Goal: Find contact information: Obtain details needed to contact an individual or organization

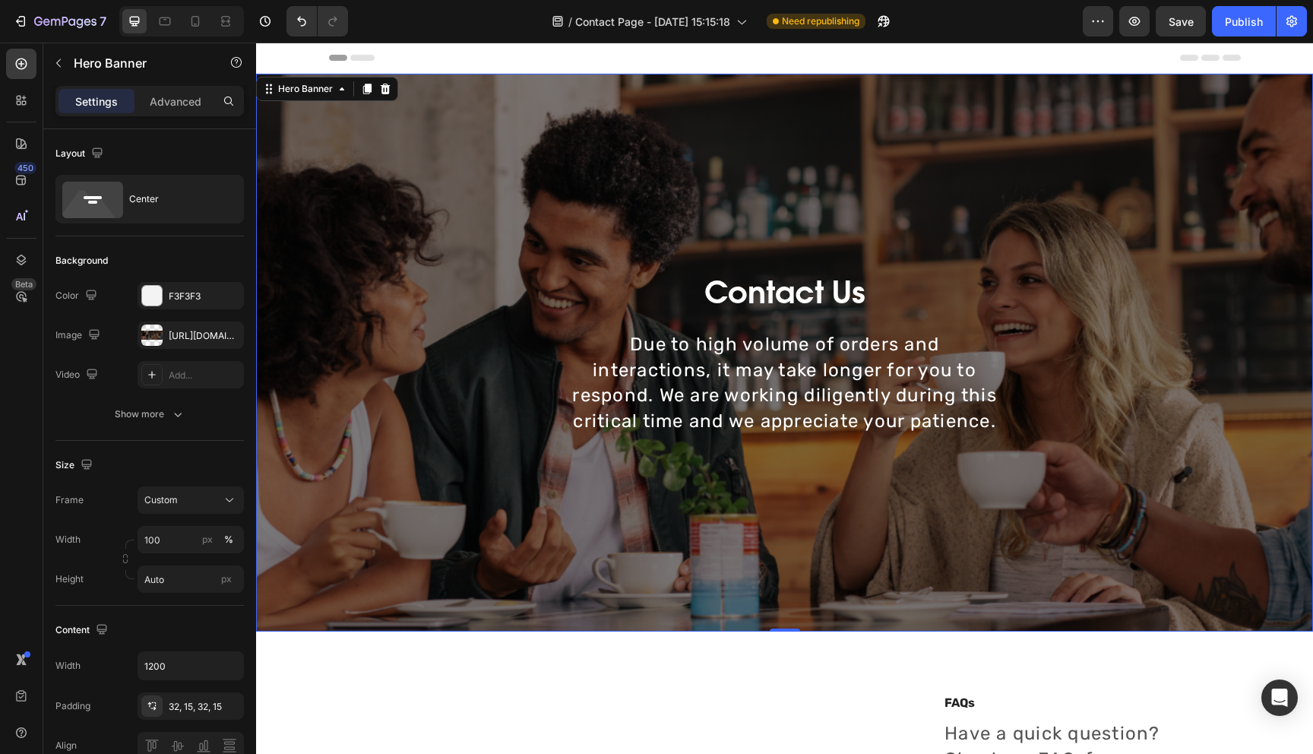
click at [518, 214] on div "Contact Us Heading Due to high volume of orders and interactions, it may take l…" at bounding box center [784, 352] width 889 height 509
click at [191, 337] on div "[URL][DOMAIN_NAME]" at bounding box center [191, 336] width 44 height 14
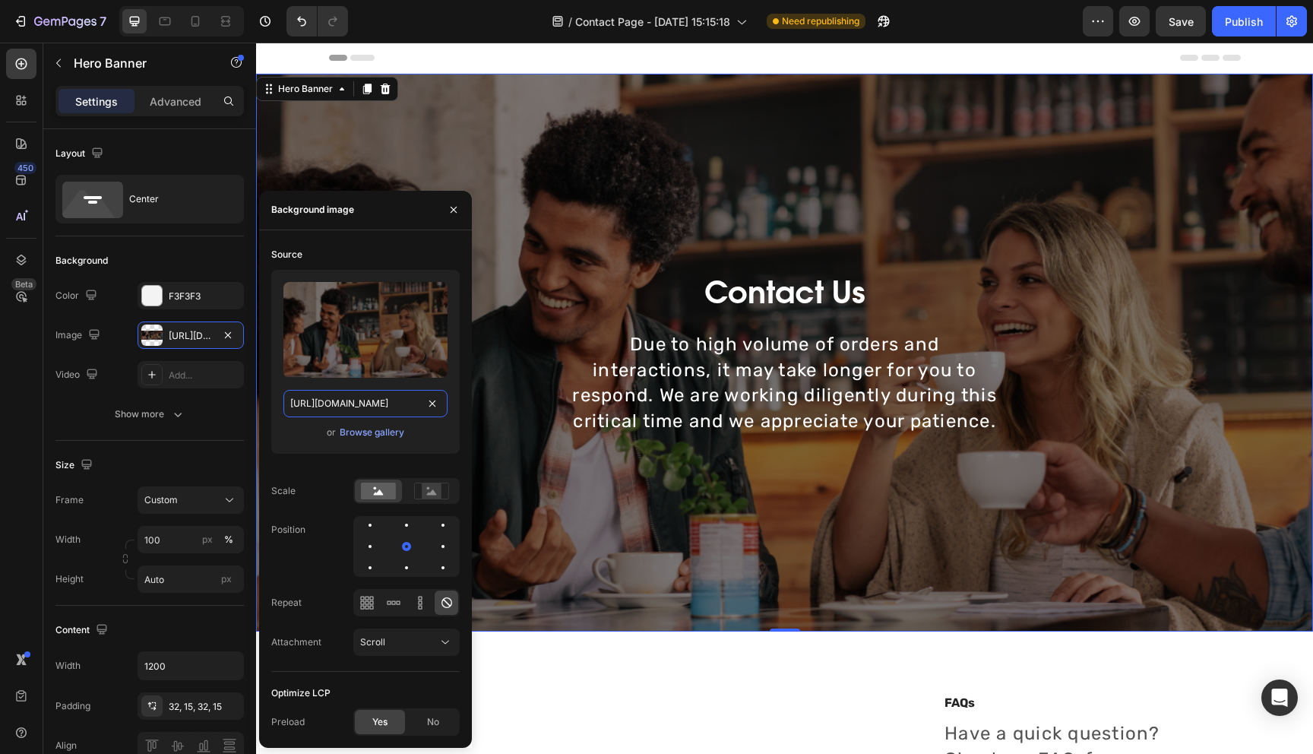
click at [376, 410] on input "[URL][DOMAIN_NAME]" at bounding box center [365, 403] width 164 height 27
click at [603, 200] on div "Contact Us Heading Due to high volume of orders and interactions, it may take l…" at bounding box center [784, 352] width 889 height 509
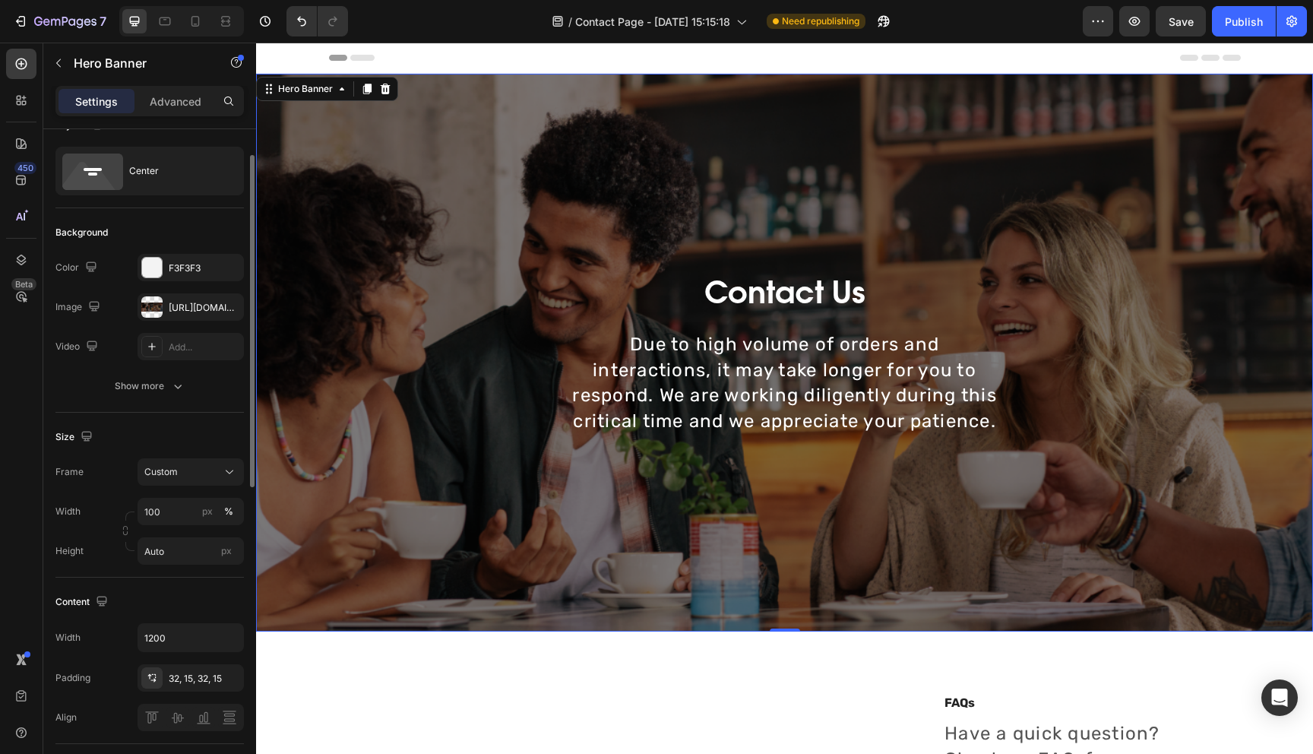
scroll to position [40, 0]
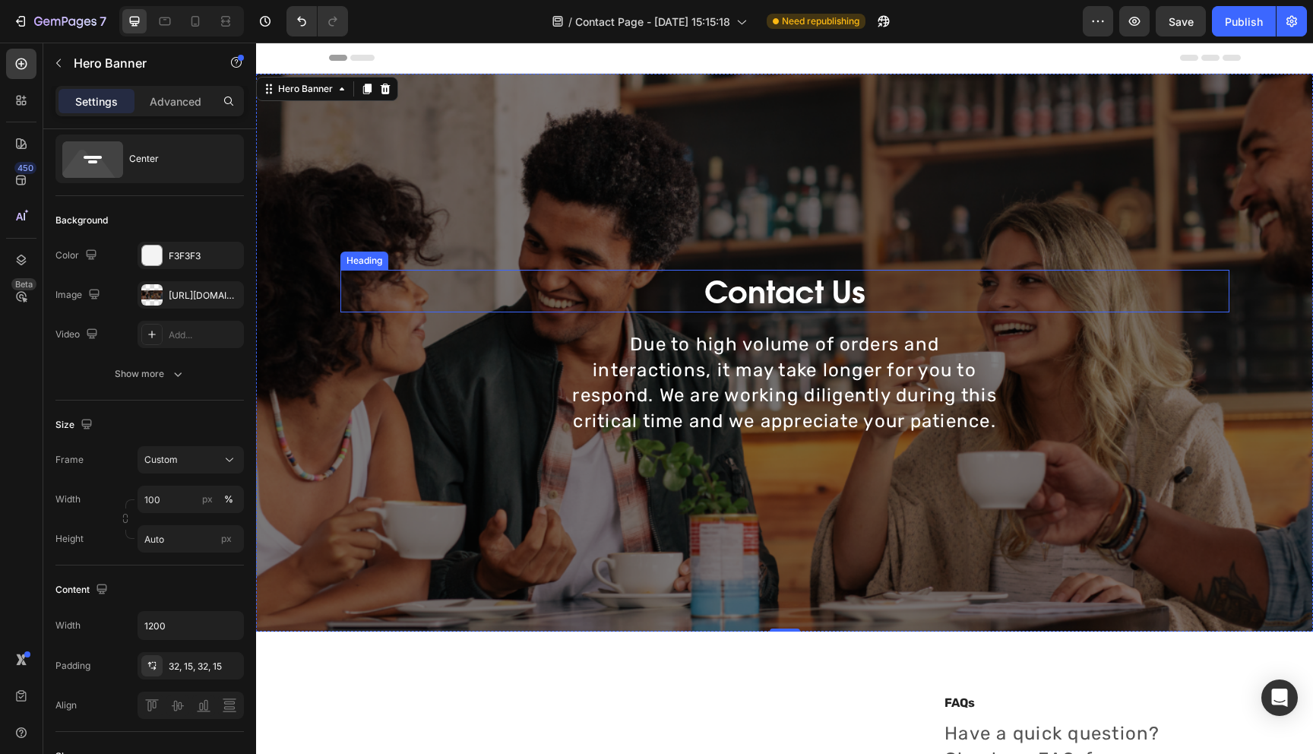
click at [767, 287] on p "Contact Us" at bounding box center [785, 291] width 886 height 40
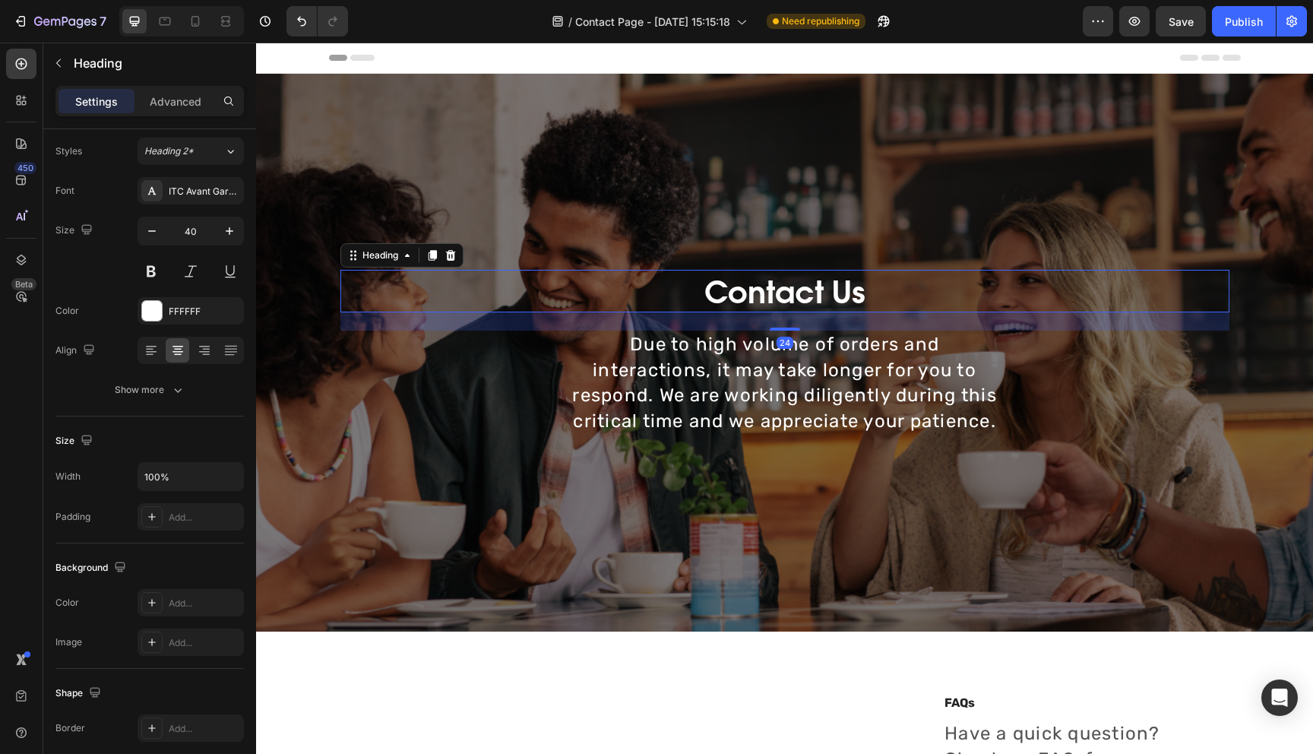
scroll to position [0, 0]
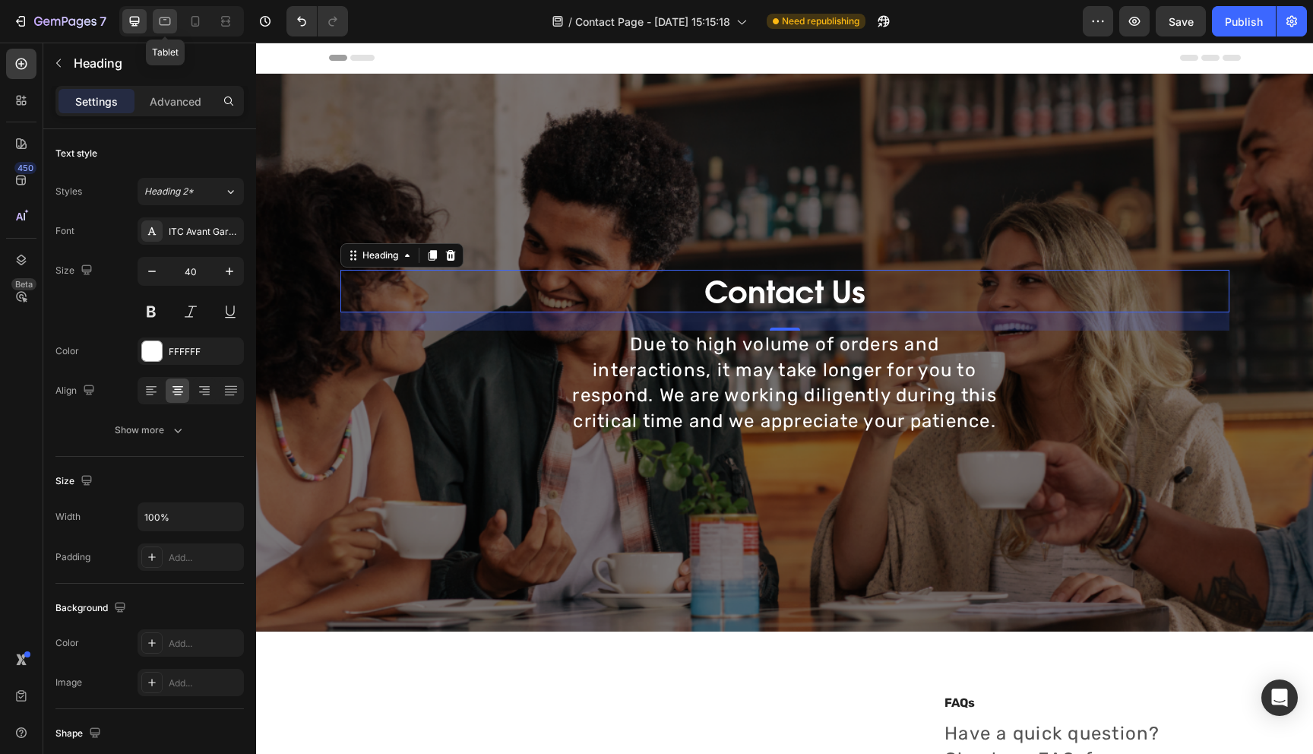
click at [167, 21] on icon at bounding box center [164, 21] width 15 height 15
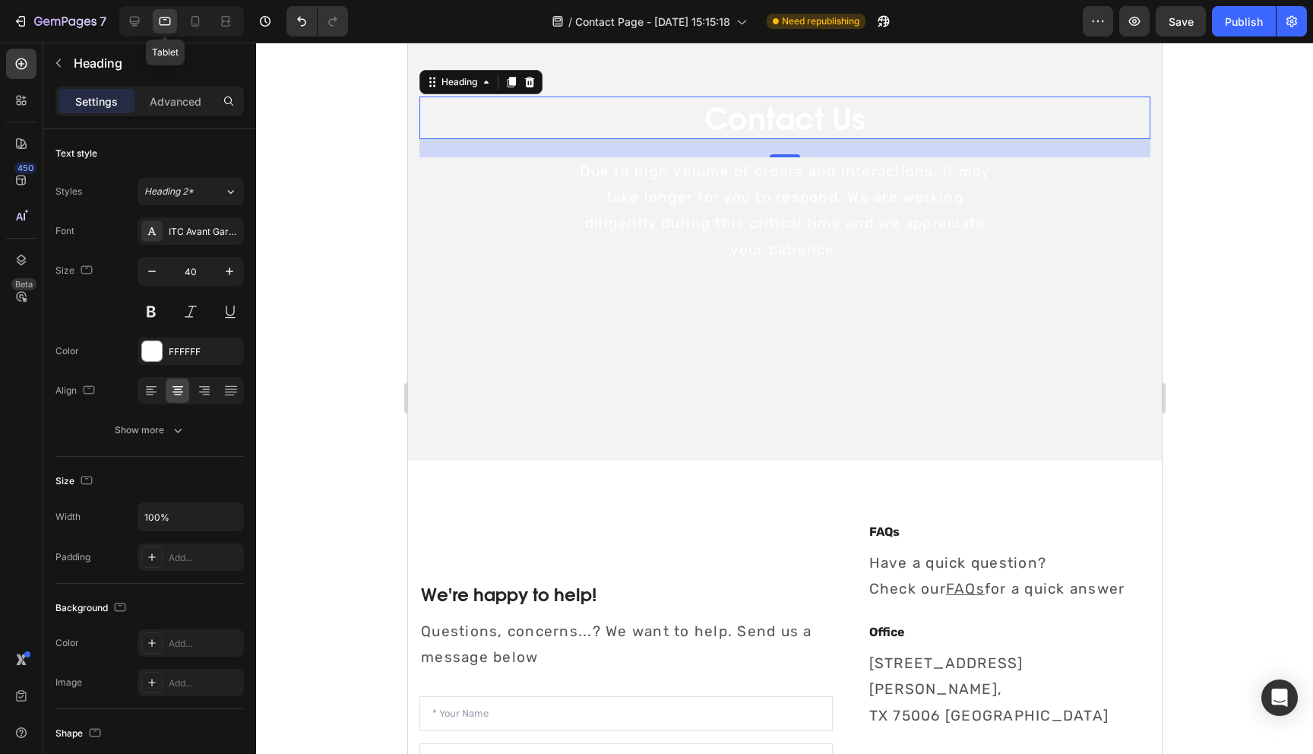
scroll to position [174, 0]
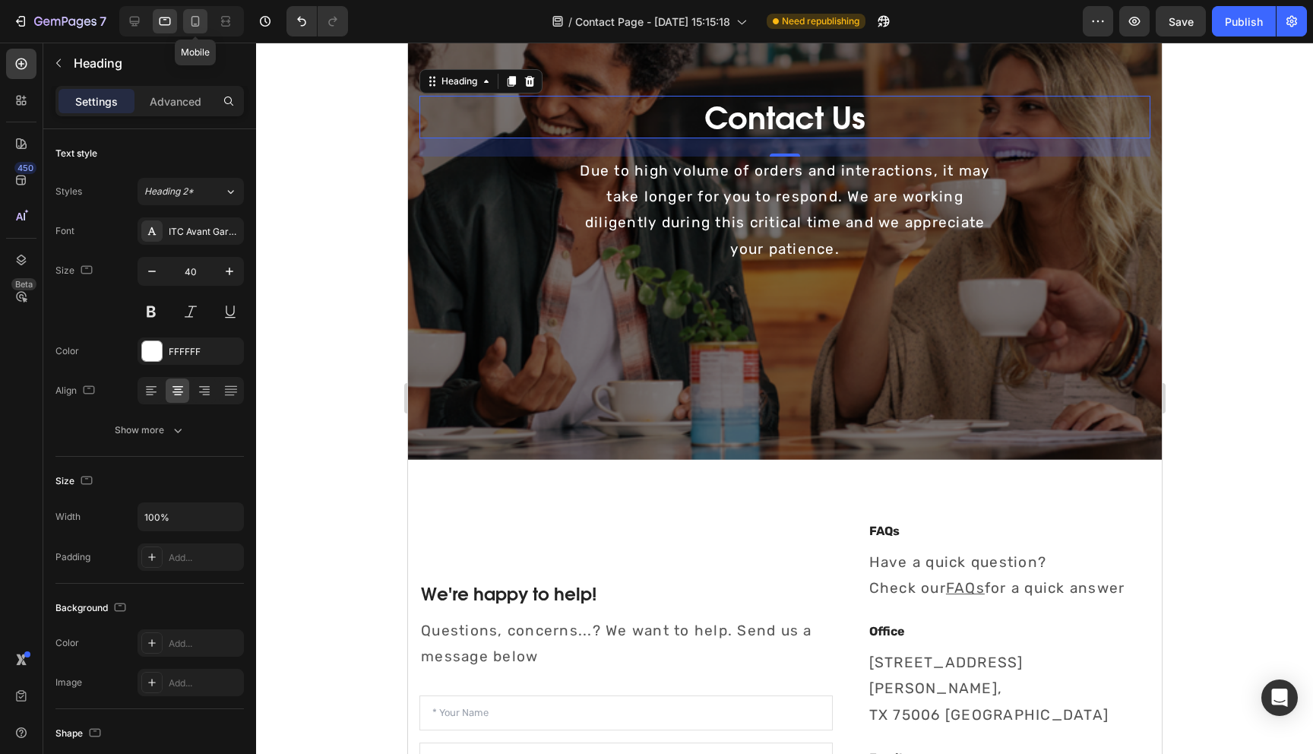
click at [190, 25] on icon at bounding box center [195, 21] width 15 height 15
type input "35"
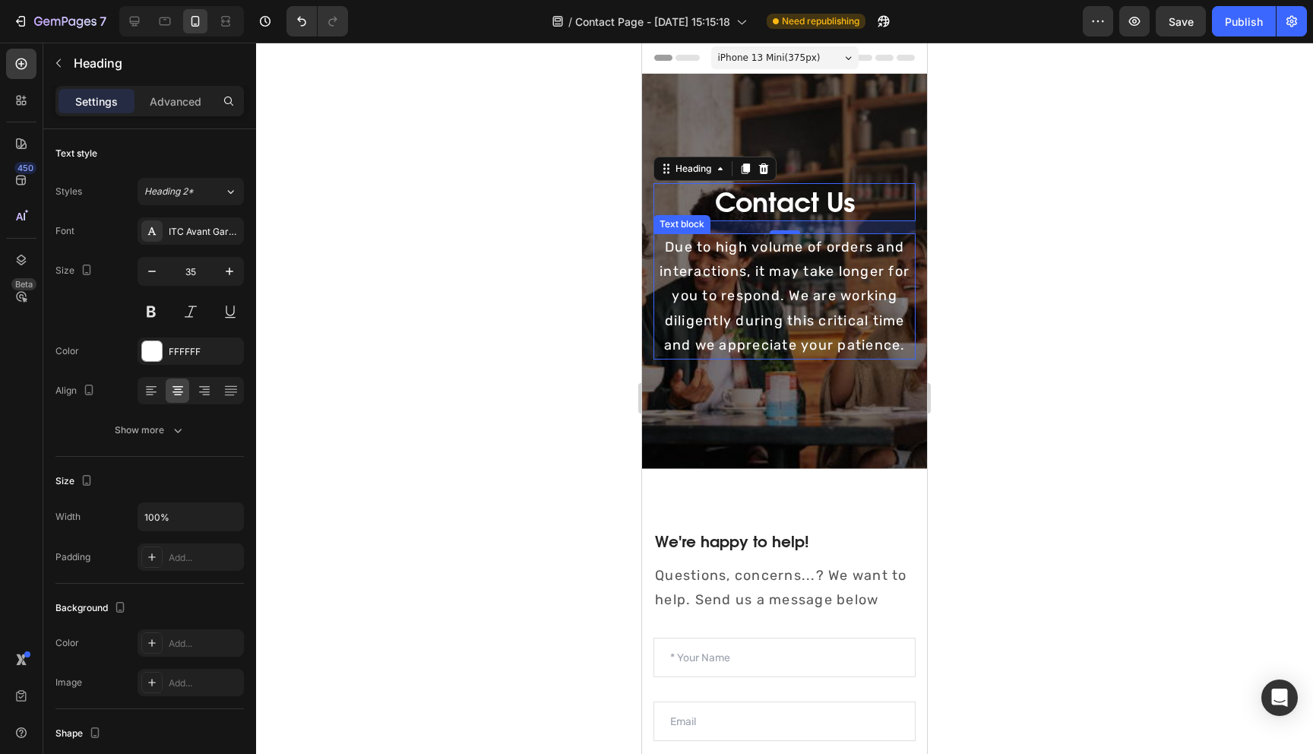
click at [802, 293] on p "Due to high volume of orders and interactions, it may take longer for you to re…" at bounding box center [784, 296] width 259 height 123
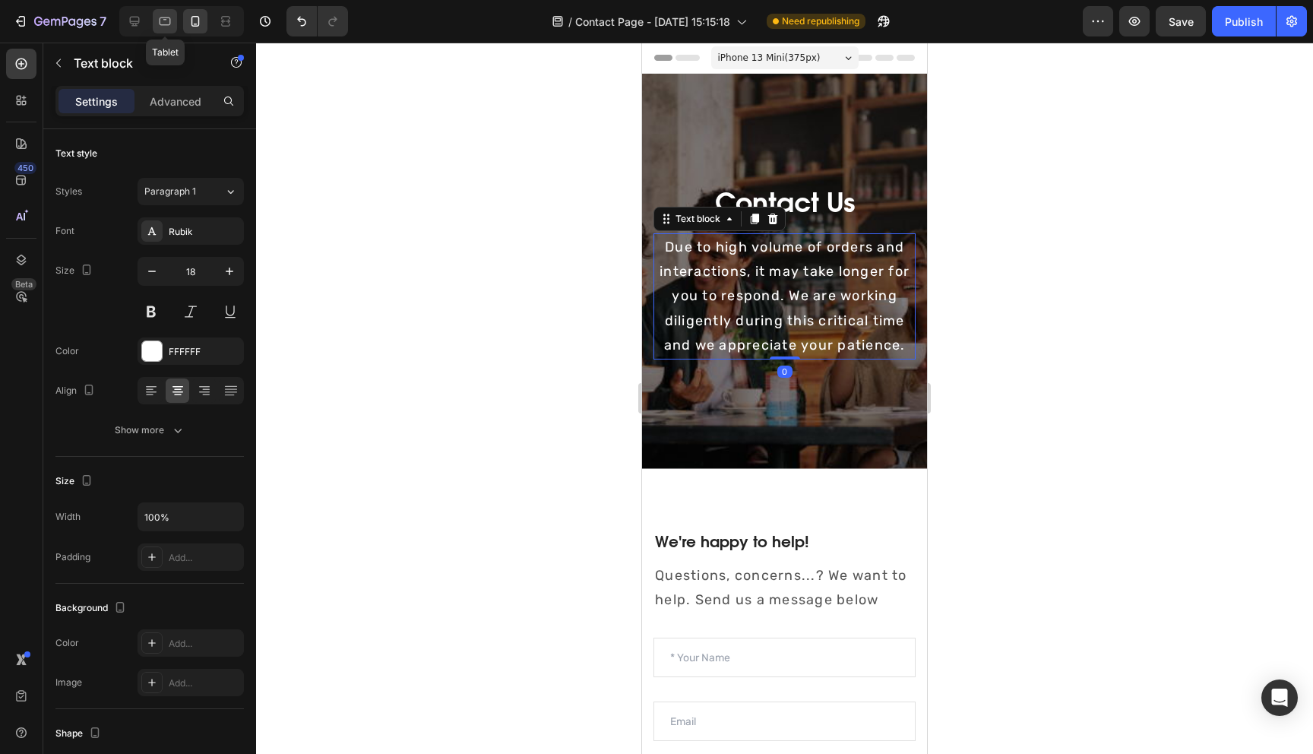
click at [170, 20] on icon at bounding box center [165, 21] width 11 height 8
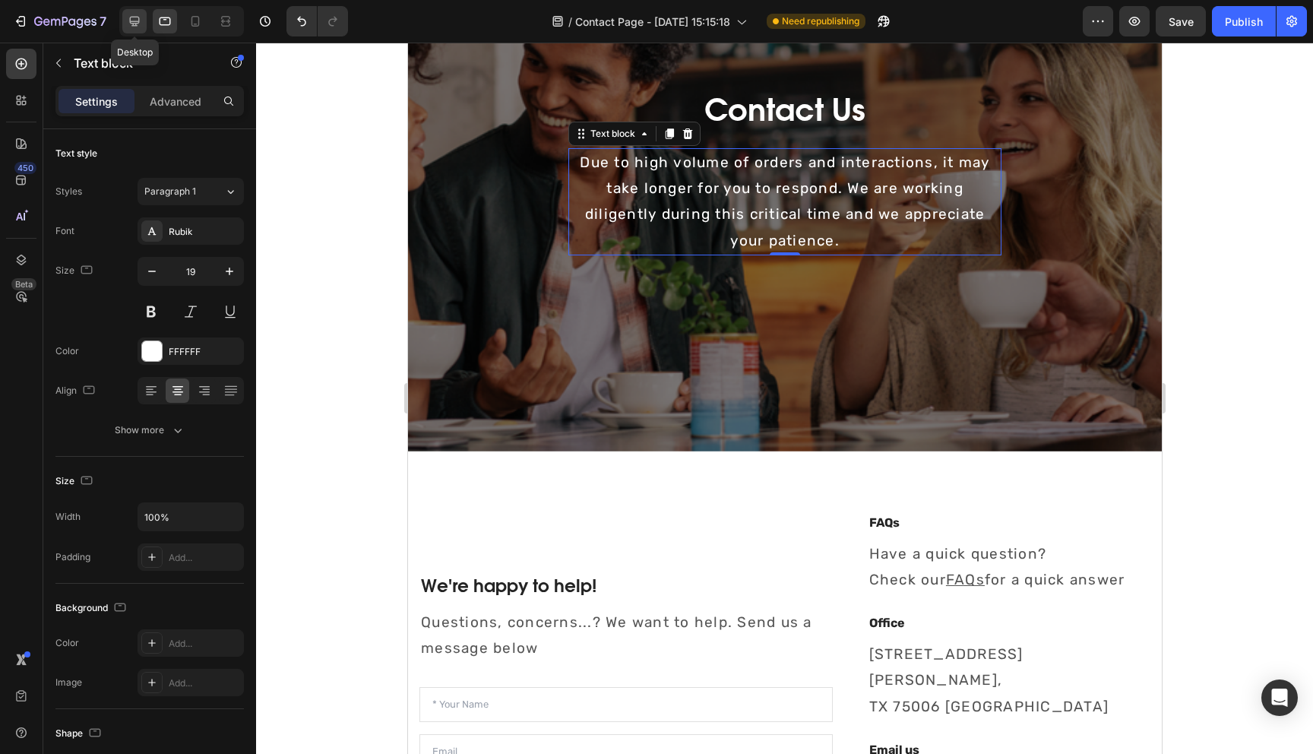
click at [141, 22] on icon at bounding box center [134, 21] width 15 height 15
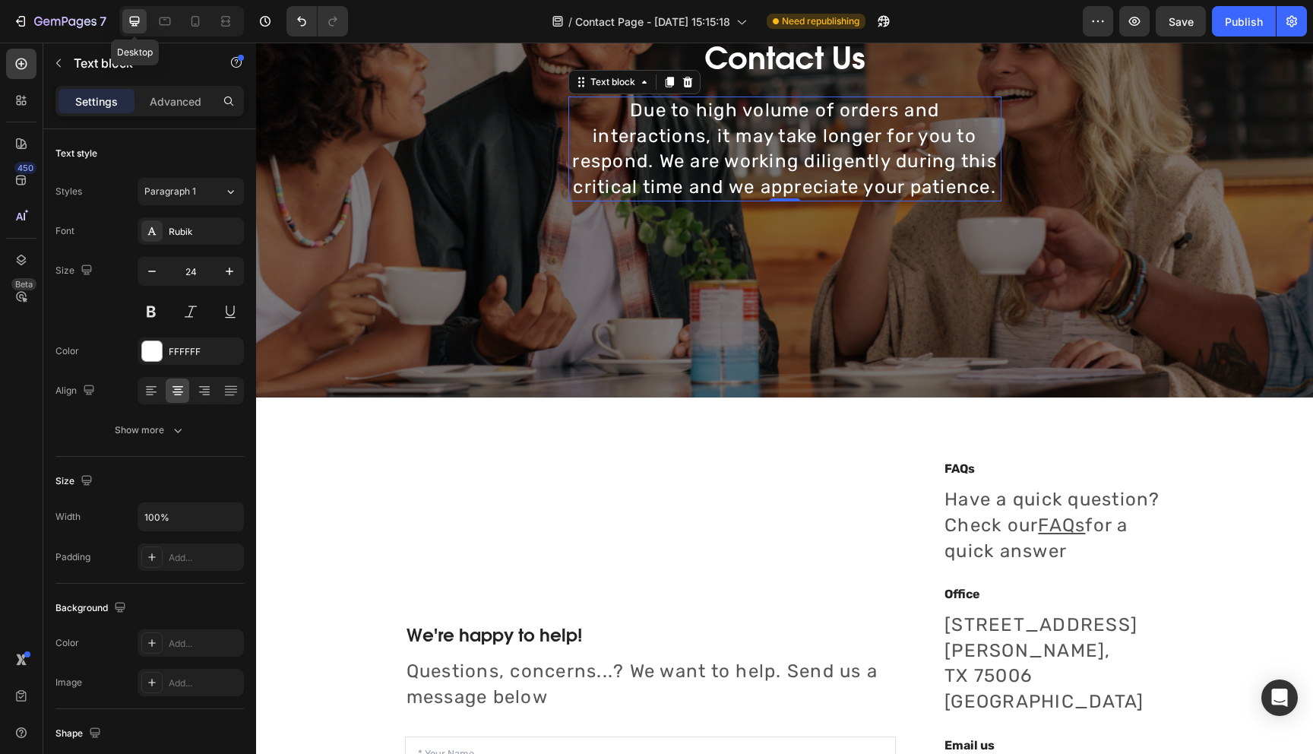
scroll to position [235, 0]
click at [193, 25] on icon at bounding box center [195, 21] width 15 height 15
type input "18"
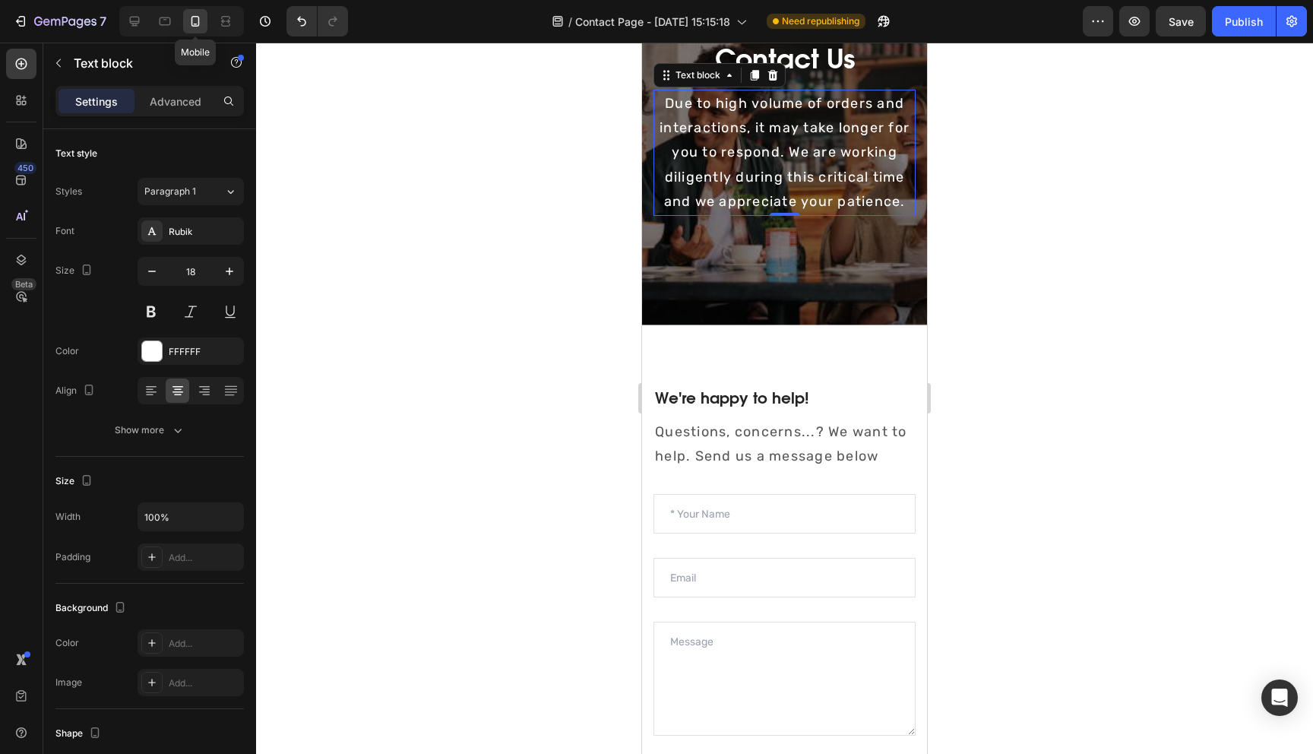
scroll to position [137, 0]
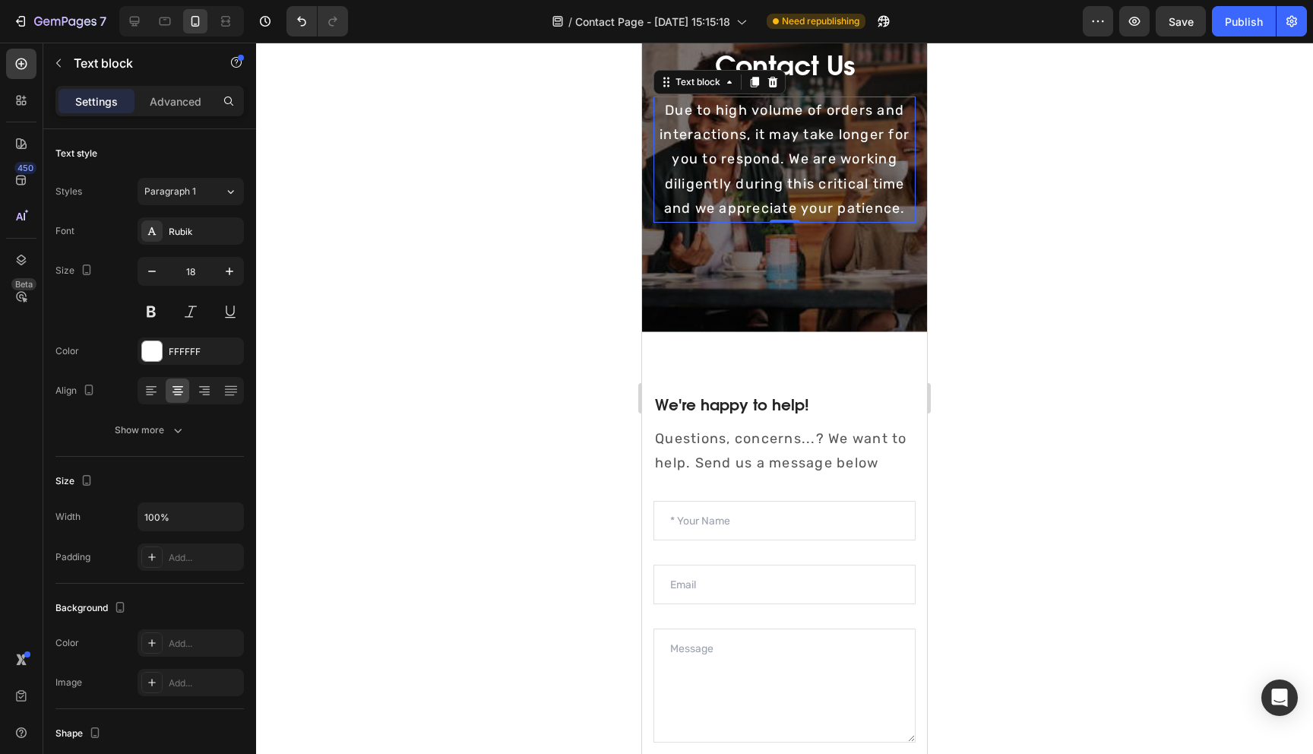
click at [754, 151] on p "Due to high volume of orders and interactions, it may take longer for you to re…" at bounding box center [784, 159] width 259 height 123
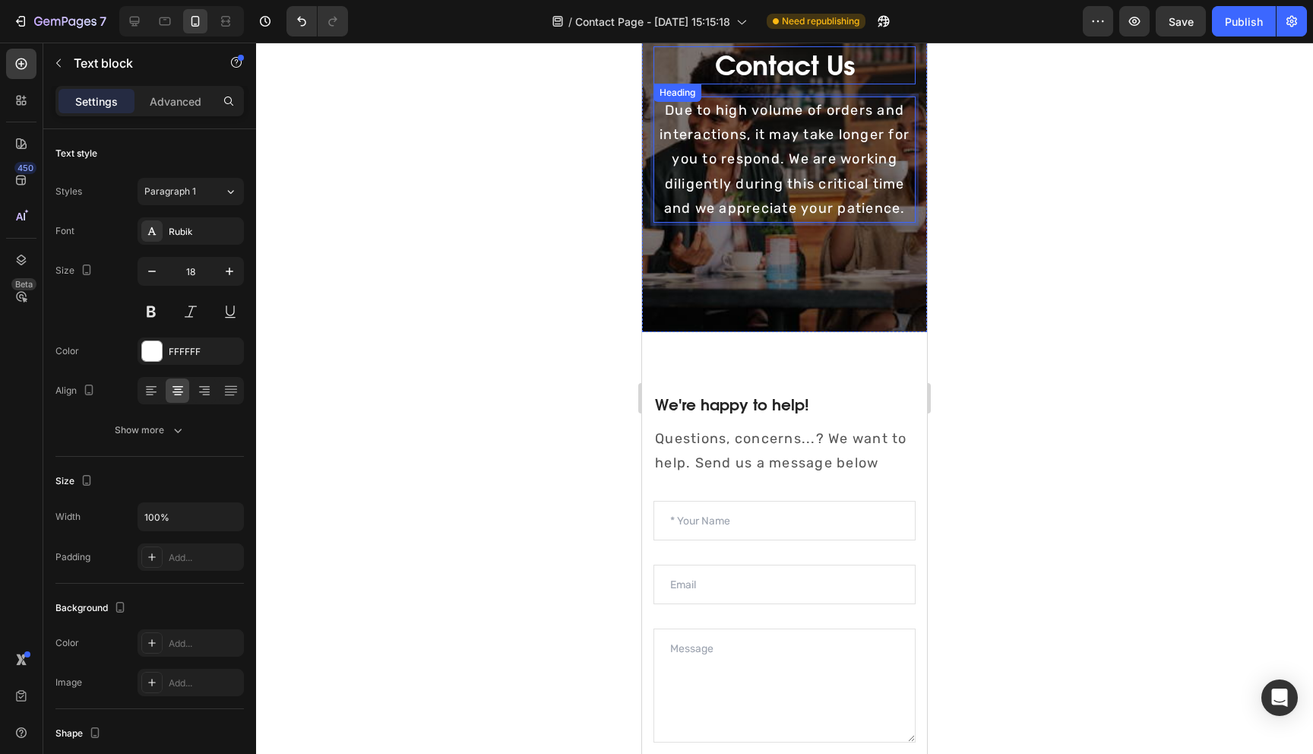
click at [764, 57] on p "Contact Us" at bounding box center [784, 65] width 259 height 35
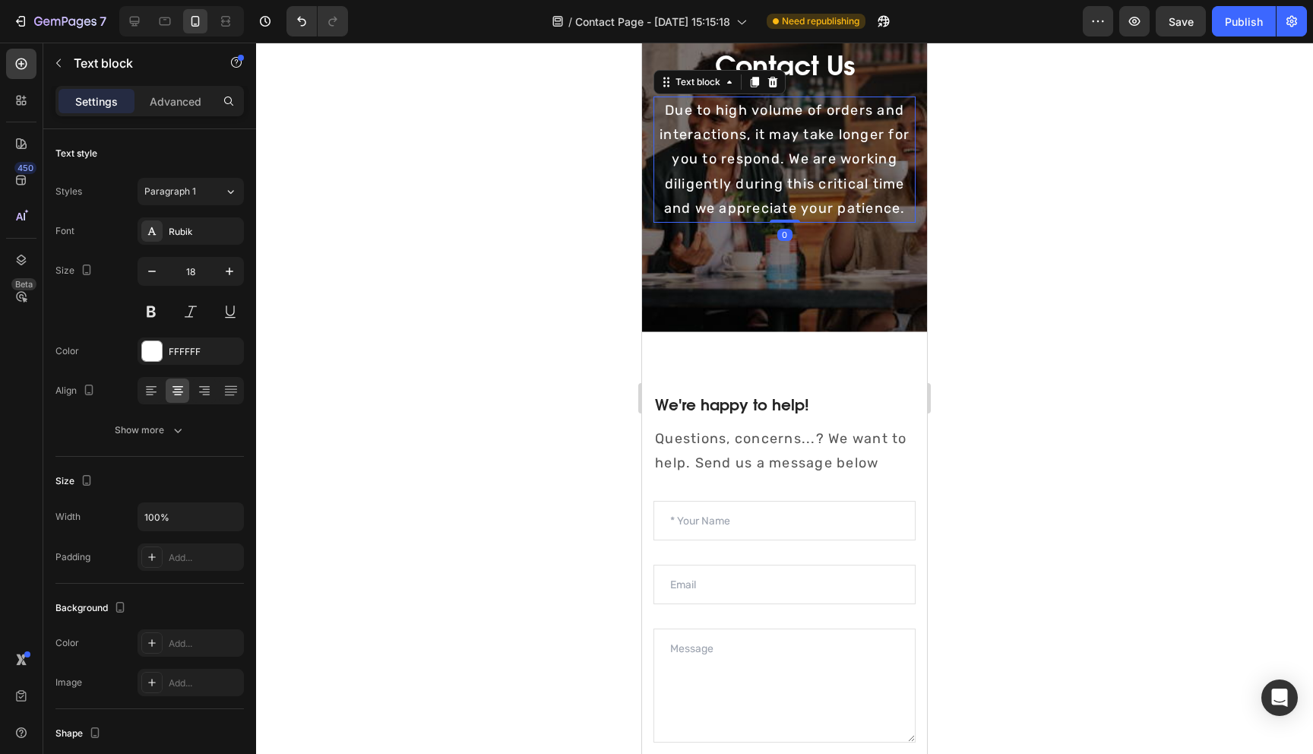
click at [768, 162] on p "Due to high volume of orders and interactions, it may take longer for you to re…" at bounding box center [784, 159] width 259 height 123
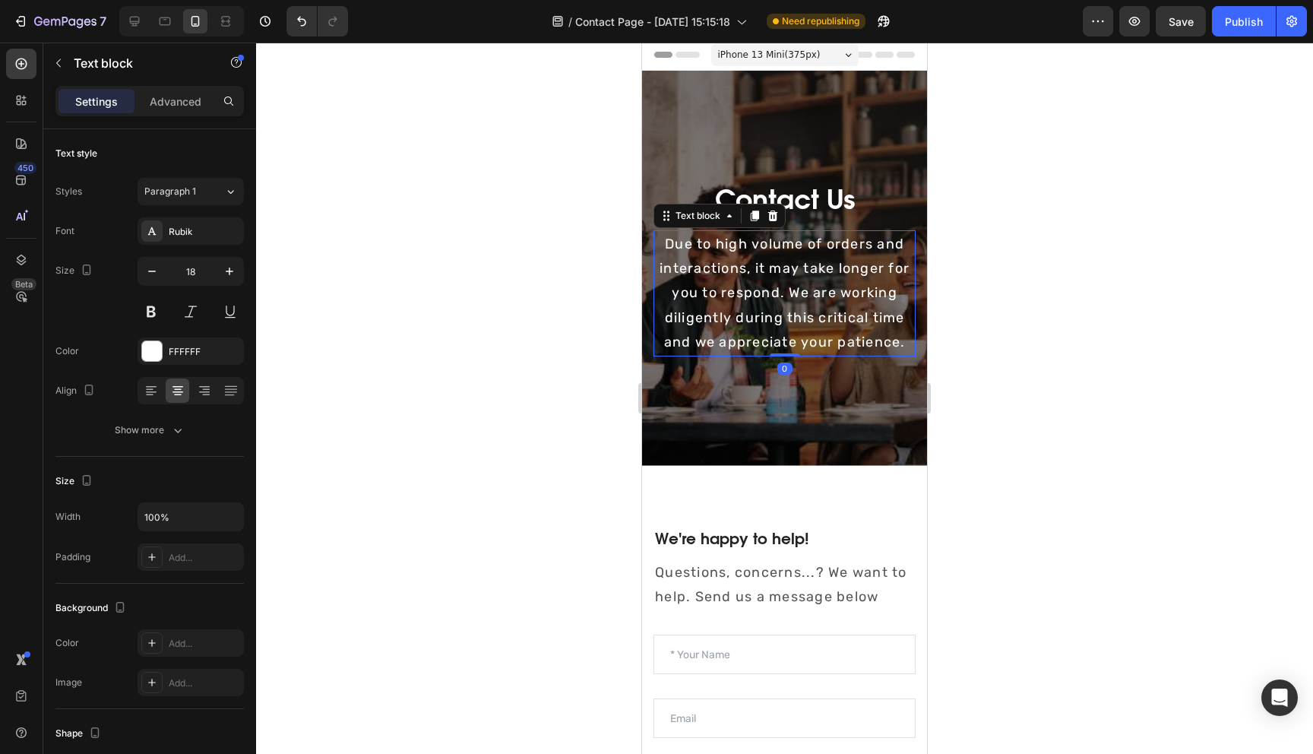
scroll to position [0, 0]
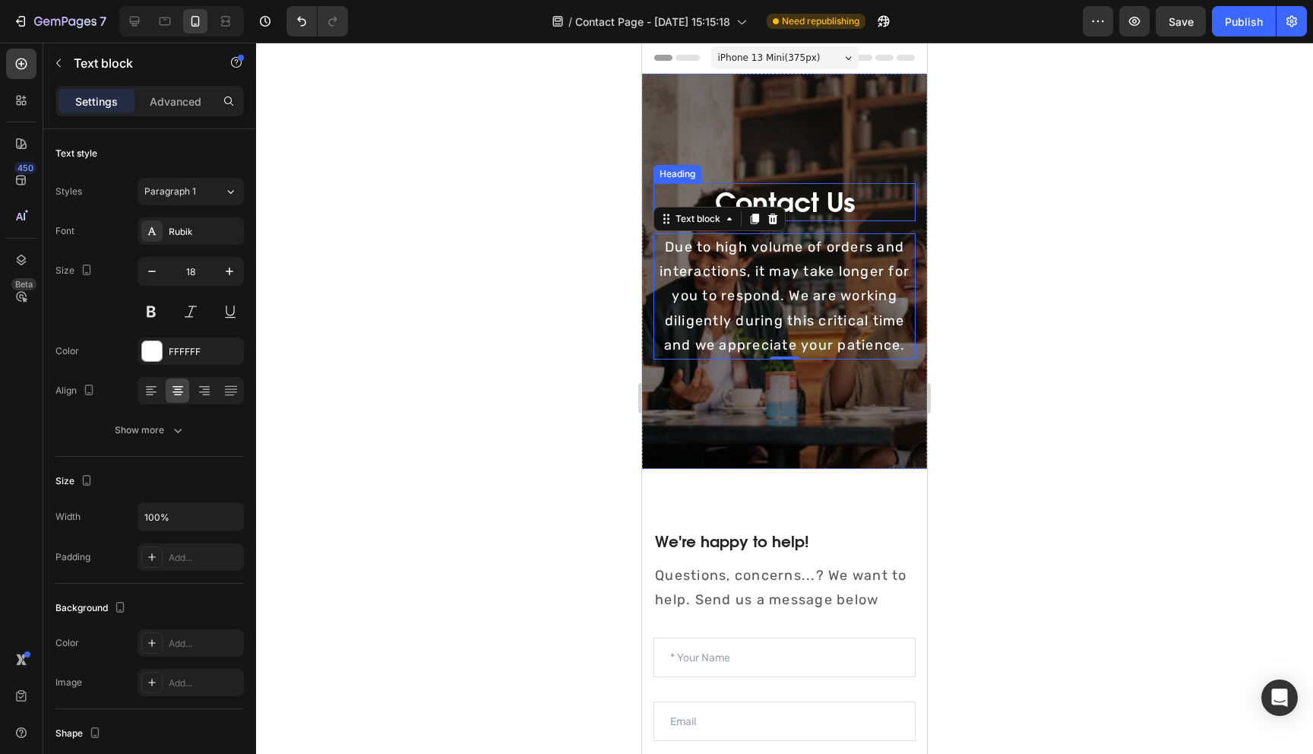
click at [749, 198] on p "Contact Us" at bounding box center [784, 202] width 259 height 35
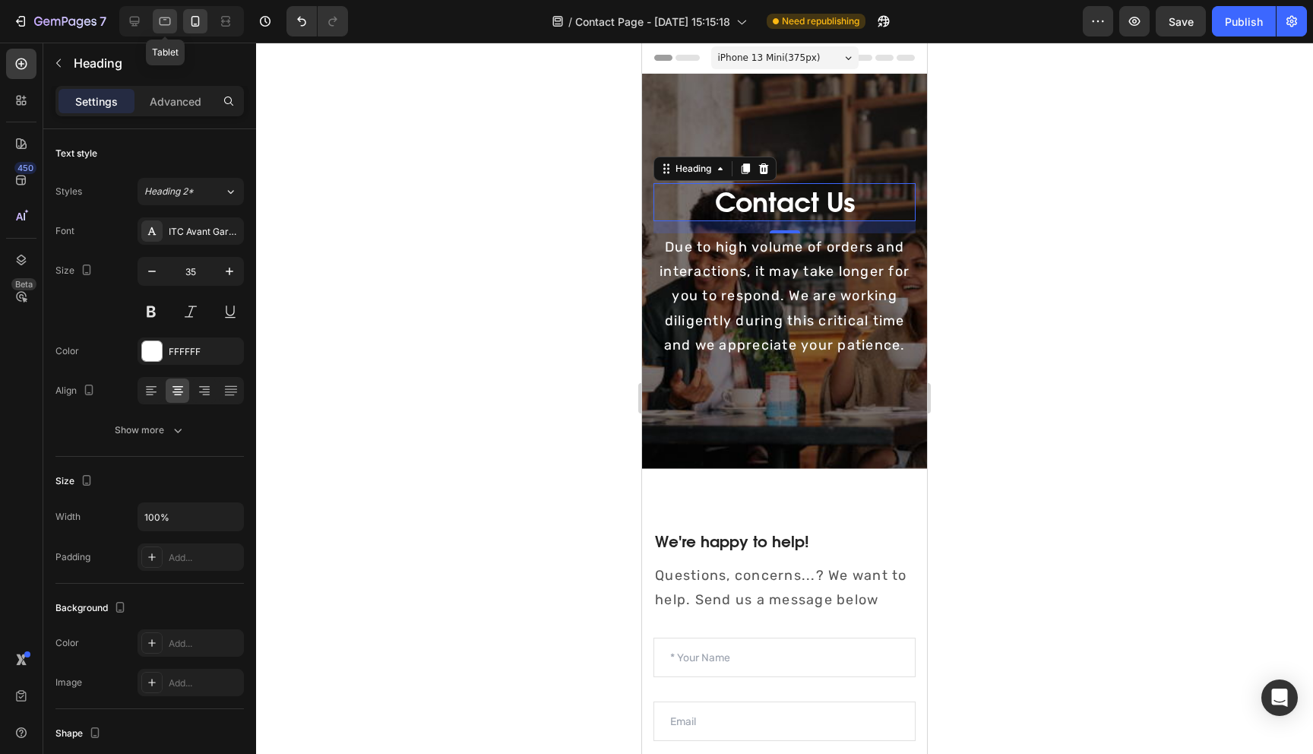
click at [160, 28] on icon at bounding box center [164, 21] width 15 height 15
type input "40"
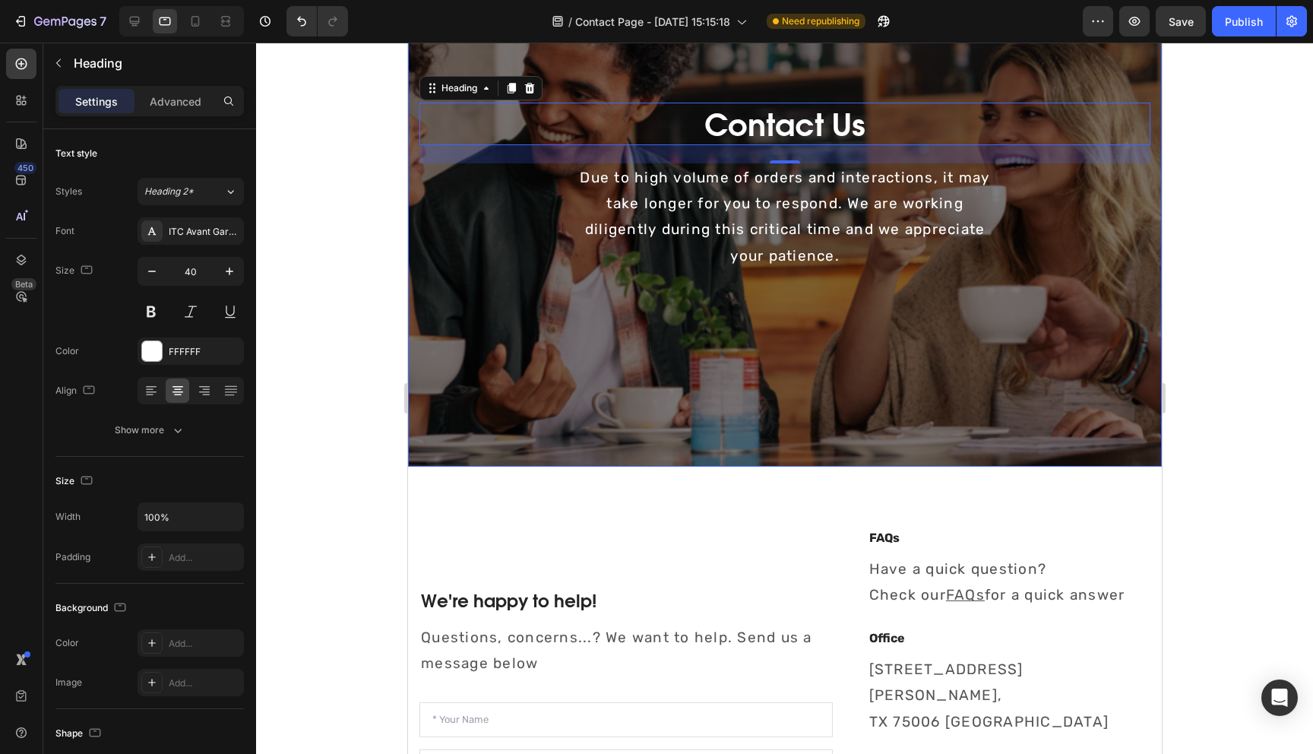
scroll to position [174, 0]
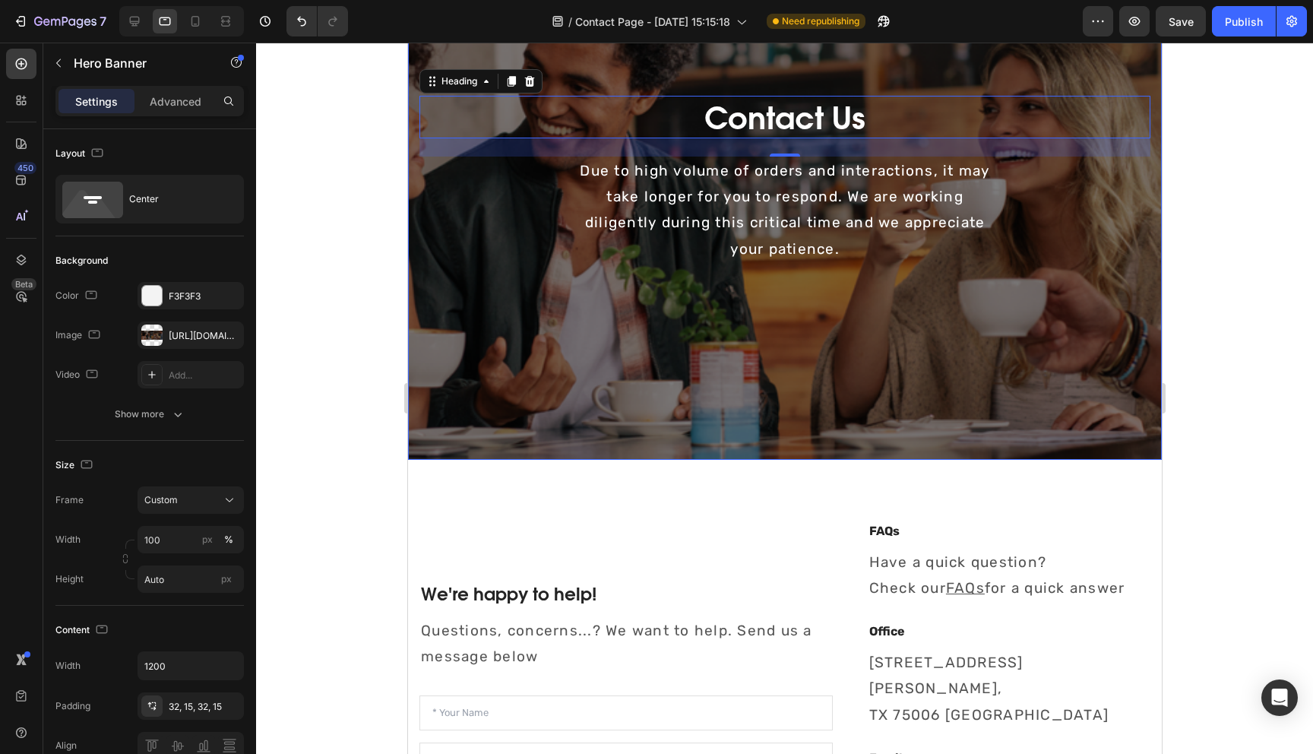
click at [771, 81] on div "Contact Us Heading 16 Due to high volume of orders and interactions, it may tak…" at bounding box center [784, 180] width 731 height 512
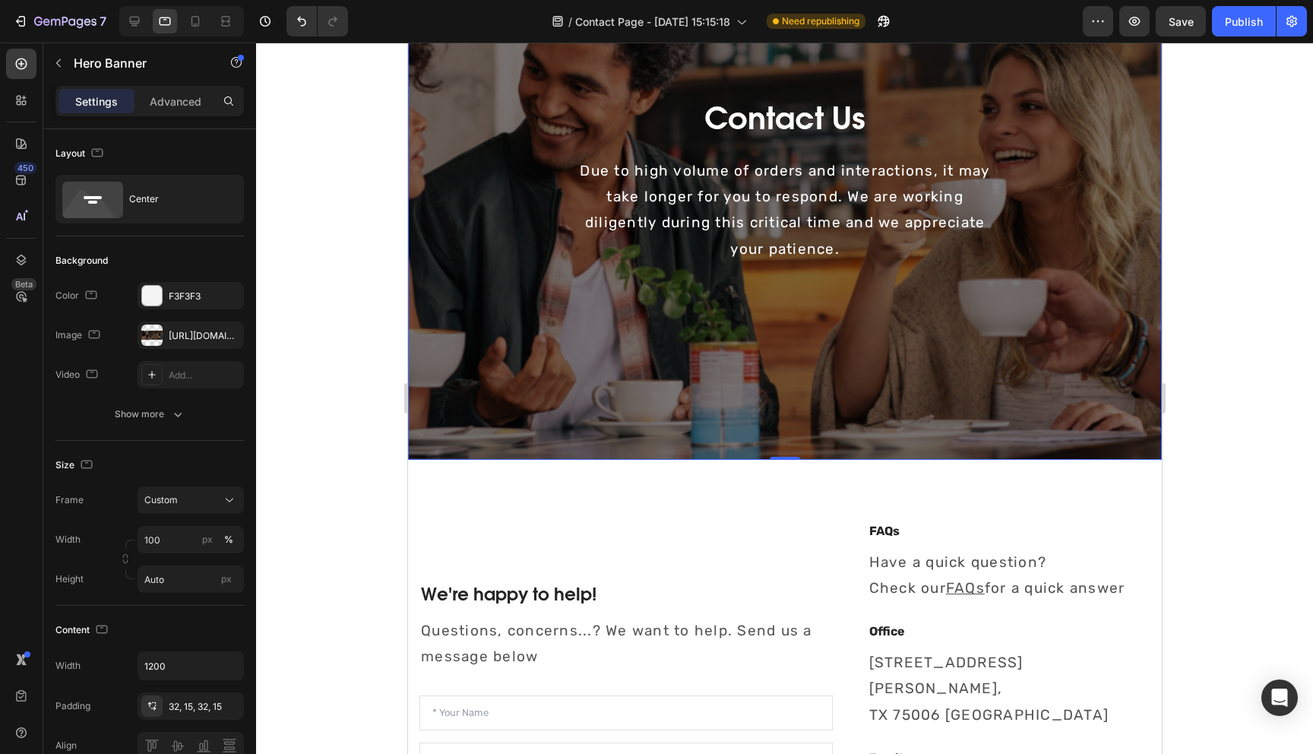
click at [775, 121] on p "Contact Us" at bounding box center [784, 117] width 728 height 40
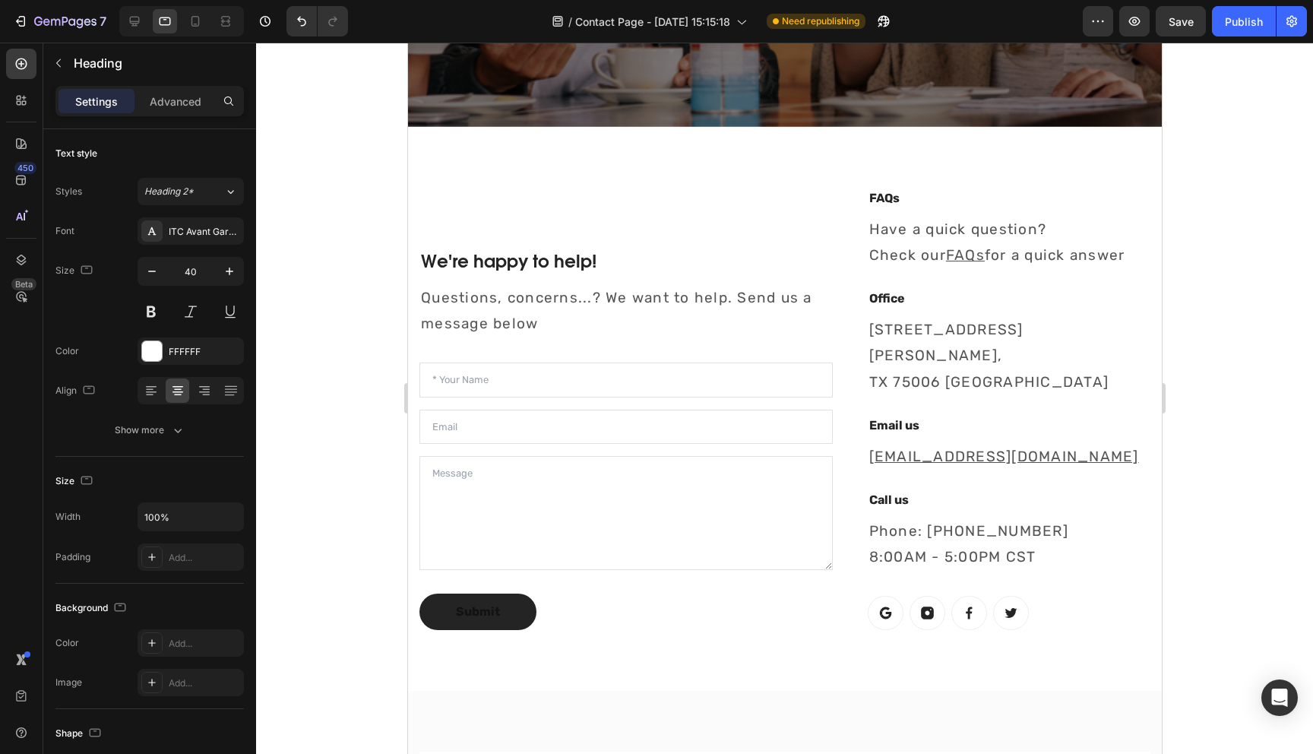
scroll to position [505, 0]
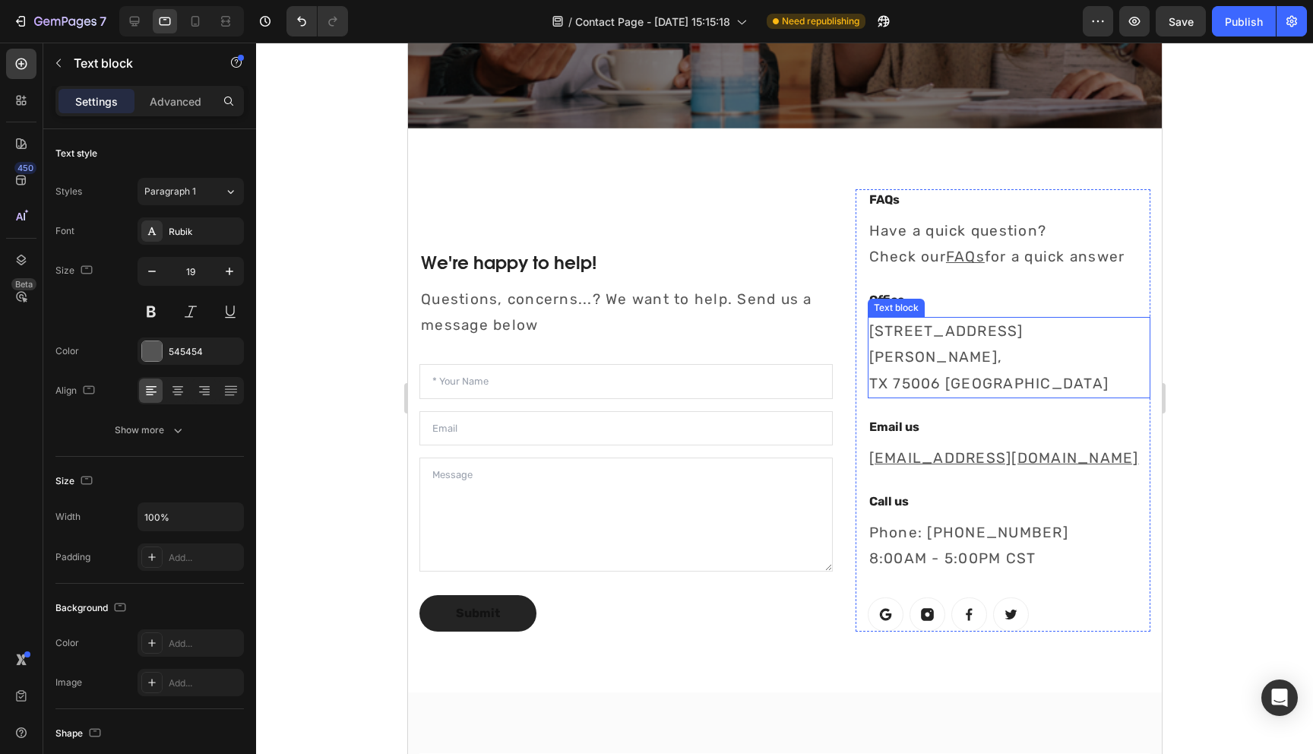
click at [921, 329] on p "[STREET_ADDRESS][PERSON_NAME]" at bounding box center [1009, 357] width 280 height 78
click at [992, 457] on div "FAQs Heading Have a quick question? Check our FAQs for a quick answer Text bloc…" at bounding box center [1008, 410] width 283 height 443
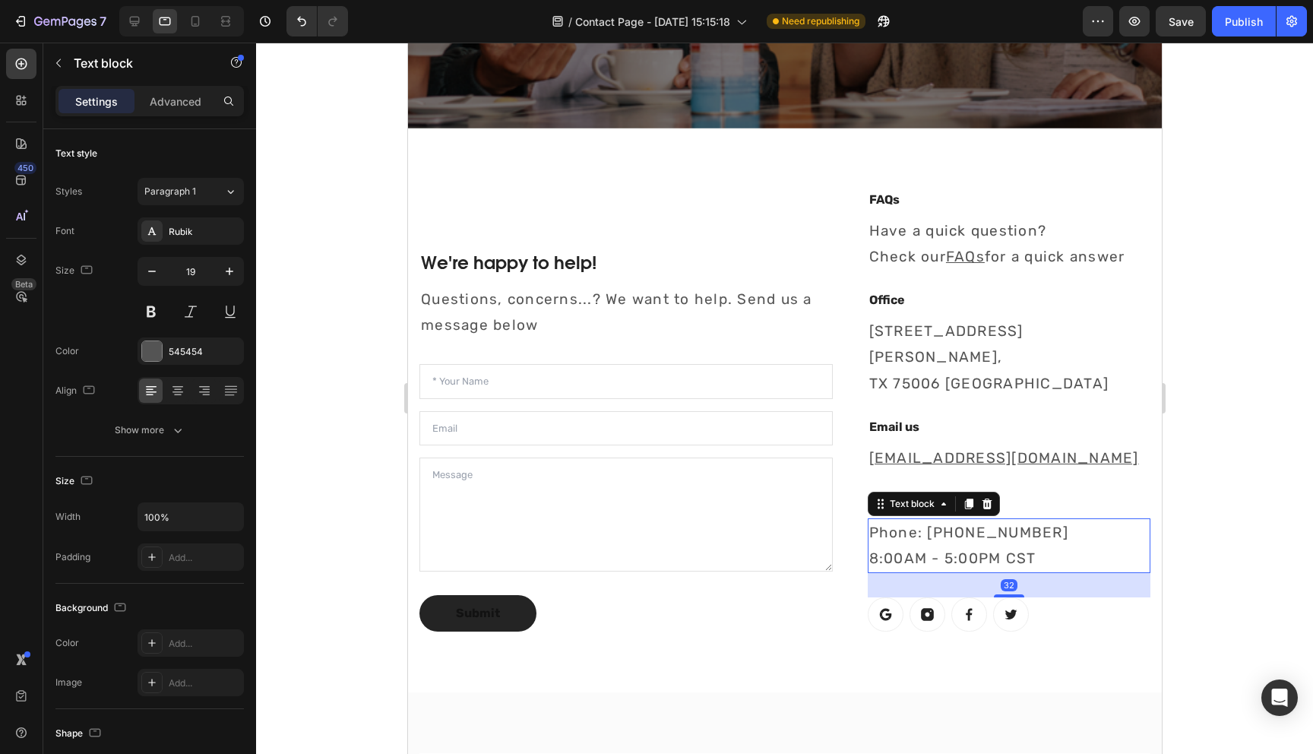
click at [1034, 534] on p "Phone: [PHONE_NUMBER] 8:00AM - 5:00PM CST" at bounding box center [1009, 546] width 280 height 52
click at [1021, 524] on p "Phone: [PHONE_NUMBER] 8:00AM - 5:00PM CST" at bounding box center [1009, 546] width 280 height 52
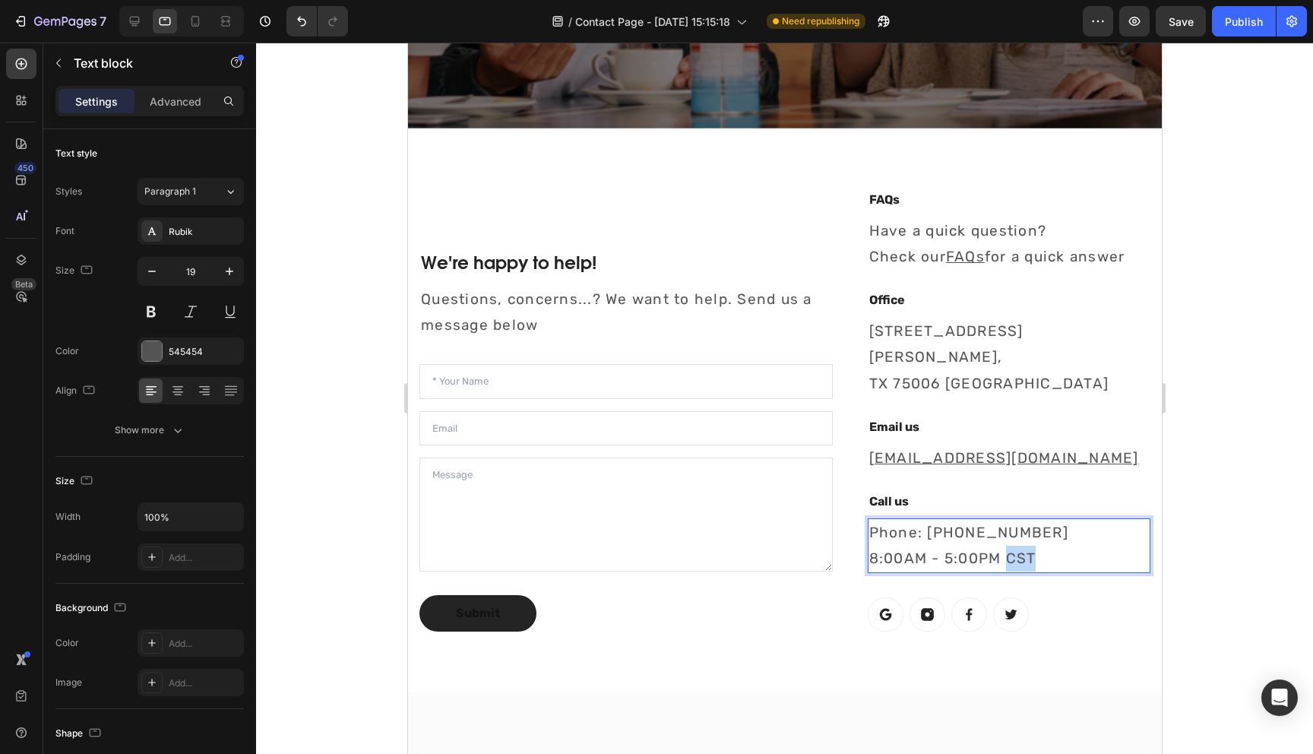
click at [1021, 524] on p "Phone: [PHONE_NUMBER] 8:00AM - 5:00PM CST" at bounding box center [1009, 546] width 280 height 52
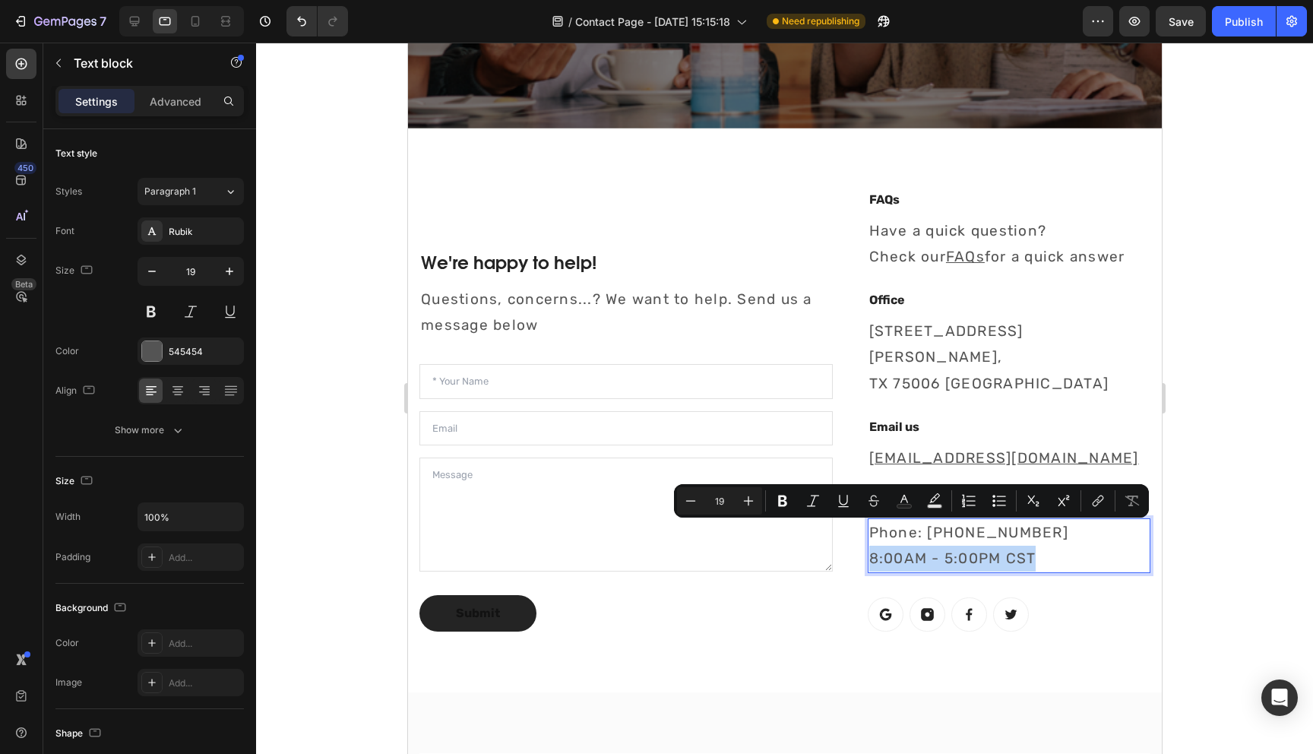
click at [999, 527] on p "Phone: [PHONE_NUMBER] 8:00AM - 5:00PM CST" at bounding box center [1009, 546] width 280 height 52
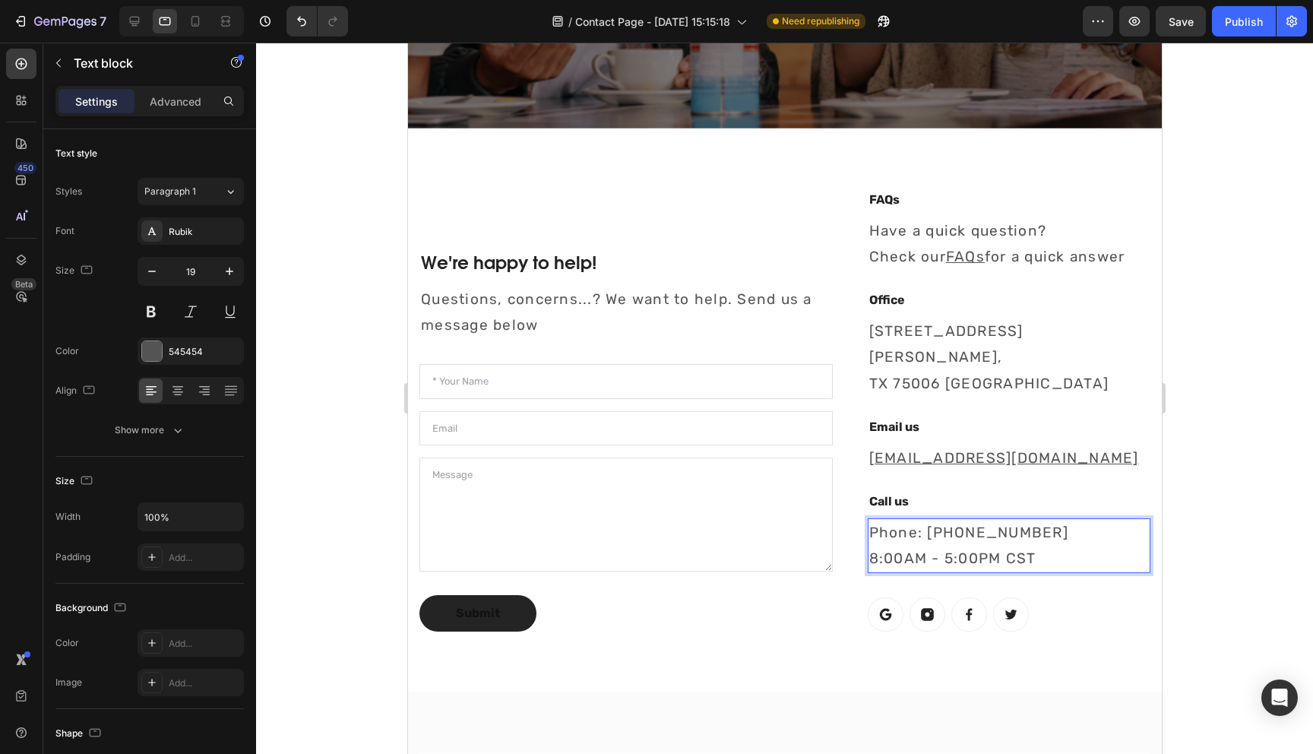
click at [976, 520] on p "Phone: [PHONE_NUMBER] 8:00AM - 5:00PM CST" at bounding box center [1009, 546] width 280 height 52
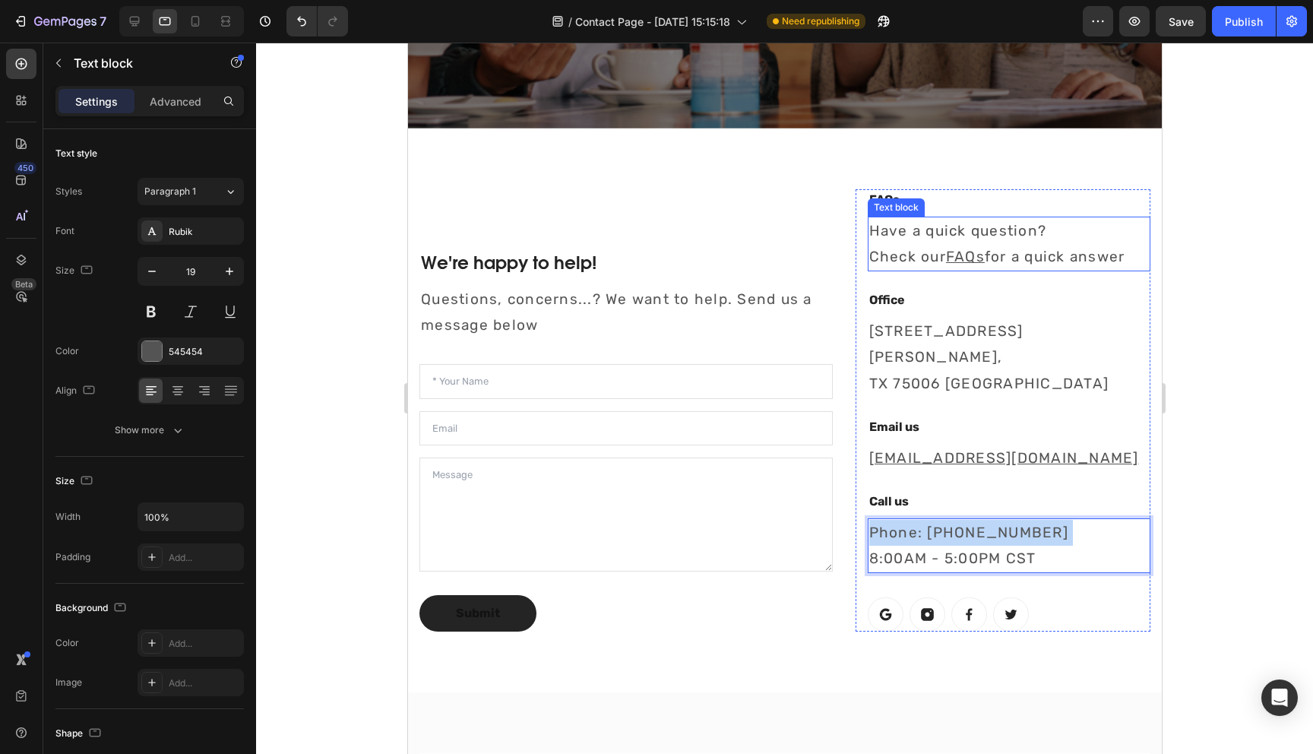
click at [920, 233] on p "Have a quick question? Check our FAQs for a quick answer" at bounding box center [1009, 244] width 280 height 52
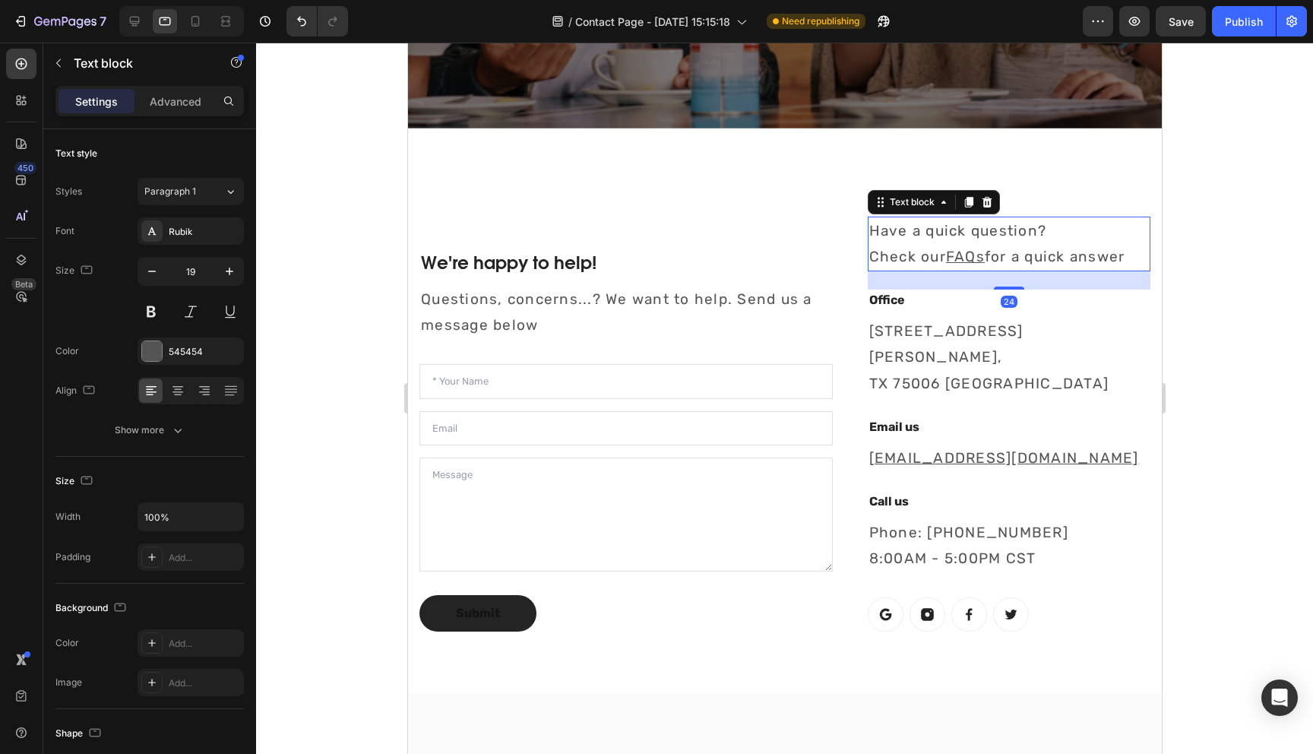
click at [920, 233] on p "Have a quick question? Check our FAQs for a quick answer" at bounding box center [1009, 244] width 280 height 52
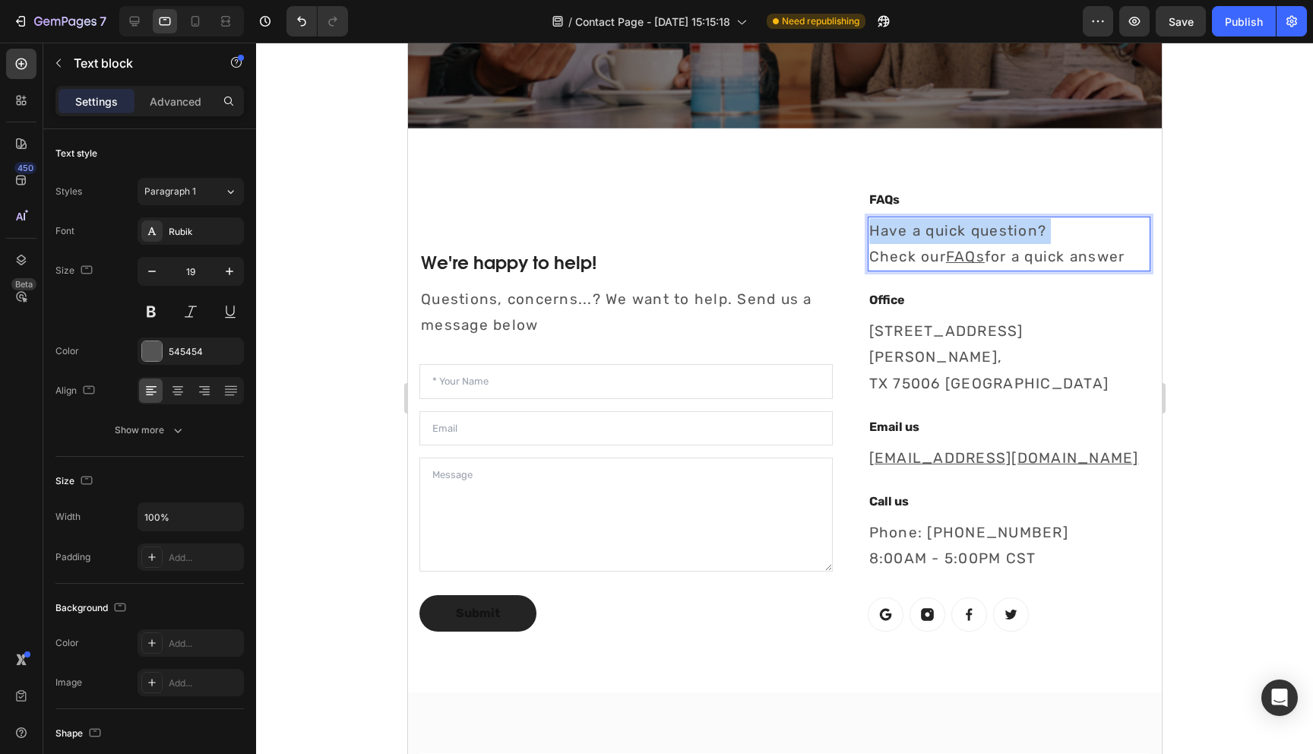
click at [920, 233] on p "Have a quick question? Check our FAQs for a quick answer" at bounding box center [1009, 244] width 280 height 52
drag, startPoint x: 1139, startPoint y: 255, endPoint x: 870, endPoint y: 226, distance: 269.9
click at [870, 226] on p "Have a quick question? Check our FAQs for a quick answer" at bounding box center [1009, 244] width 280 height 52
copy p "Have a quick question? Check our FAQs for a quick answer"
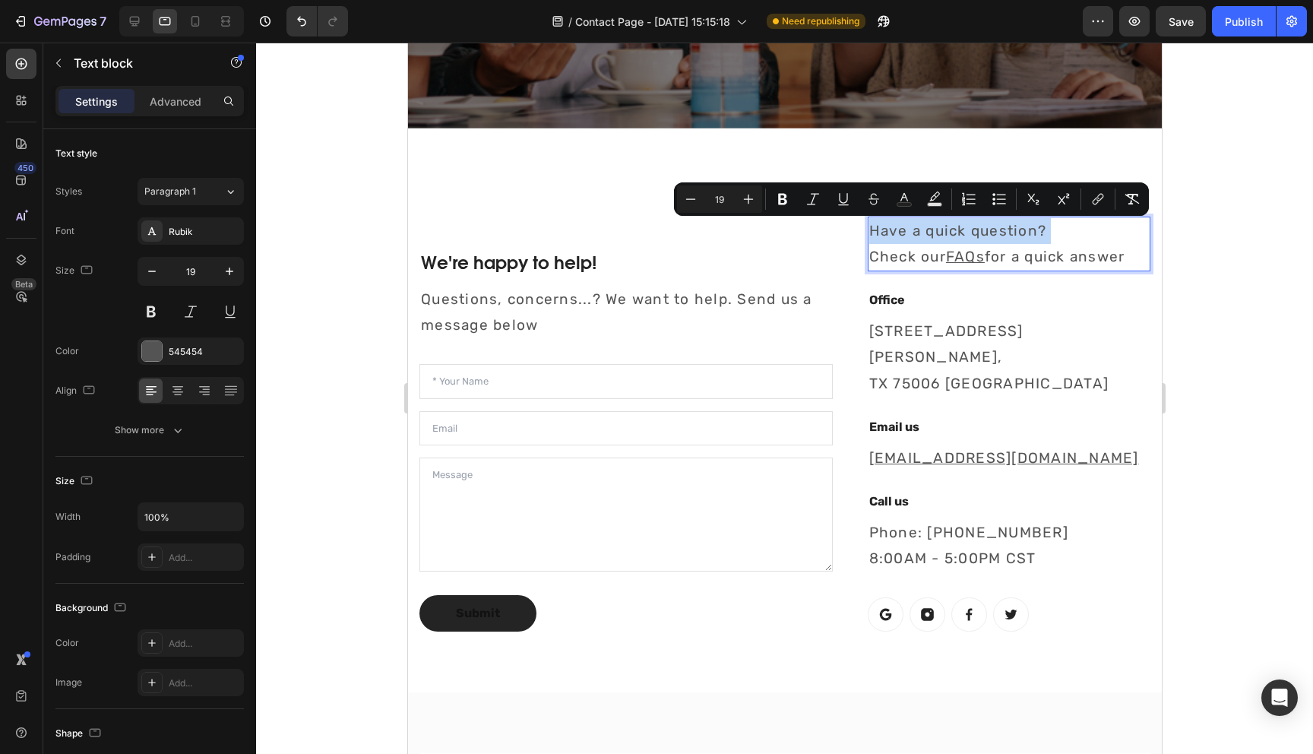
click at [935, 239] on p "Have a quick question? Check our FAQs for a quick answer" at bounding box center [1009, 244] width 280 height 52
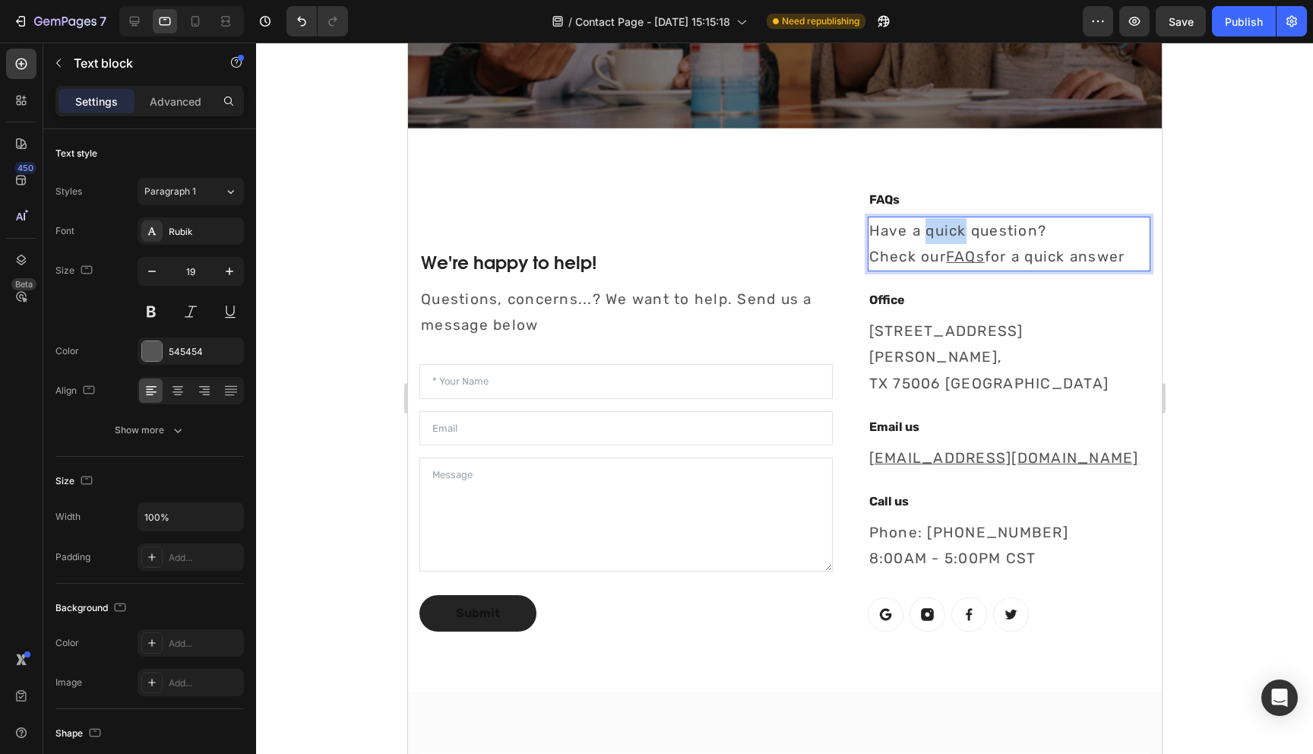
click at [935, 239] on p "Have a quick question? Check our FAQs for a quick answer" at bounding box center [1009, 244] width 280 height 52
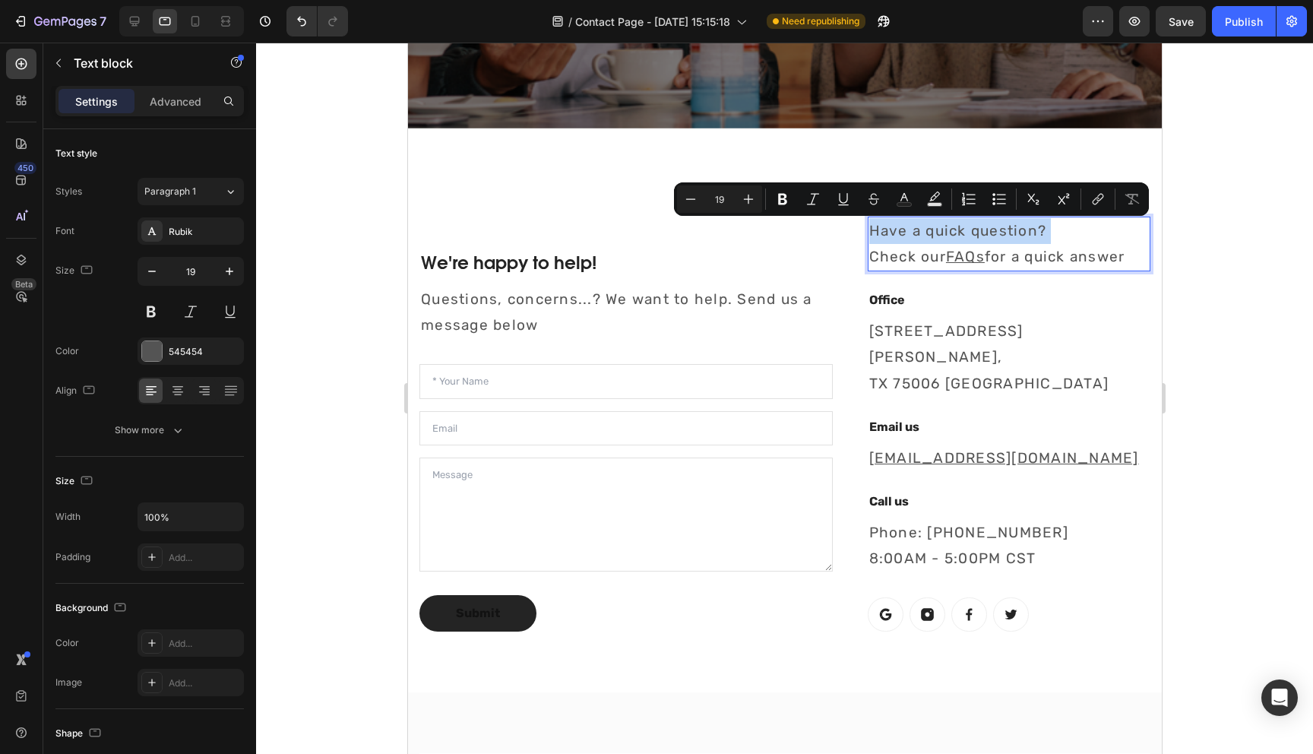
click at [935, 239] on p "Have a quick question? Check our FAQs for a quick answer" at bounding box center [1009, 244] width 280 height 52
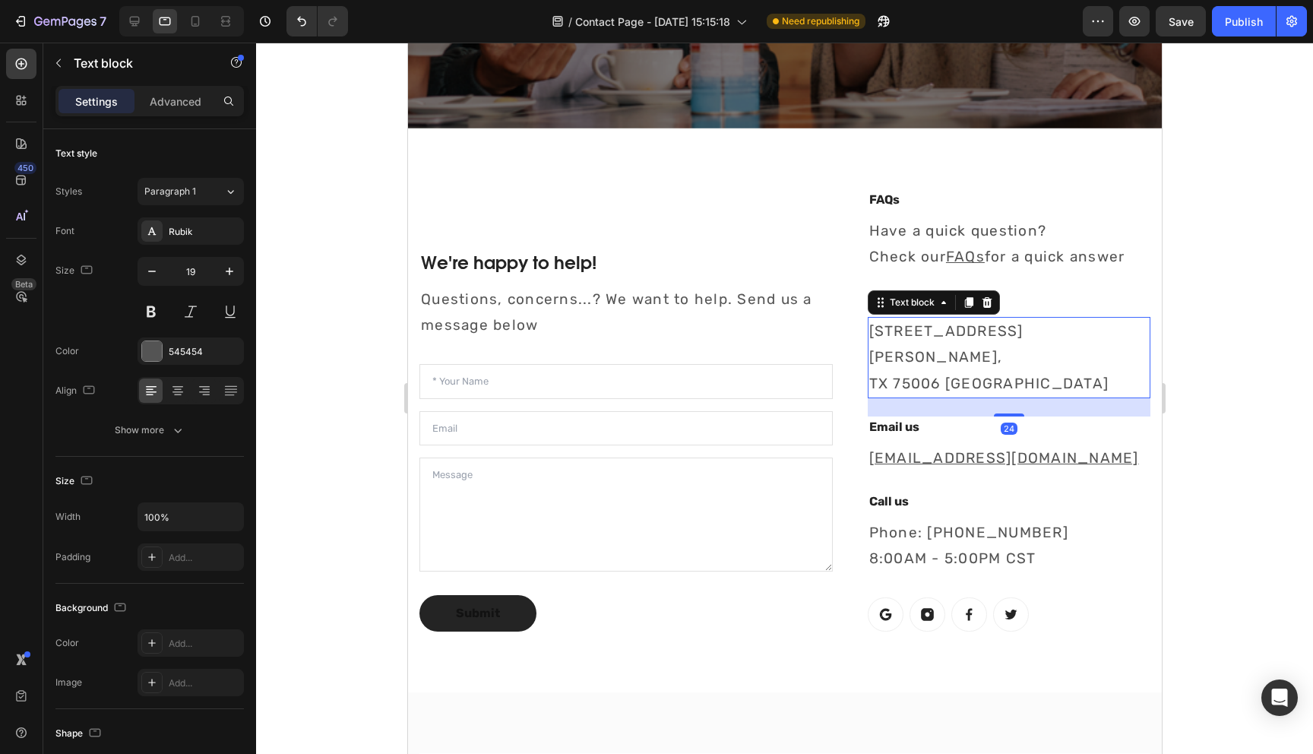
click at [904, 334] on p "[STREET_ADDRESS][PERSON_NAME]" at bounding box center [1009, 357] width 280 height 78
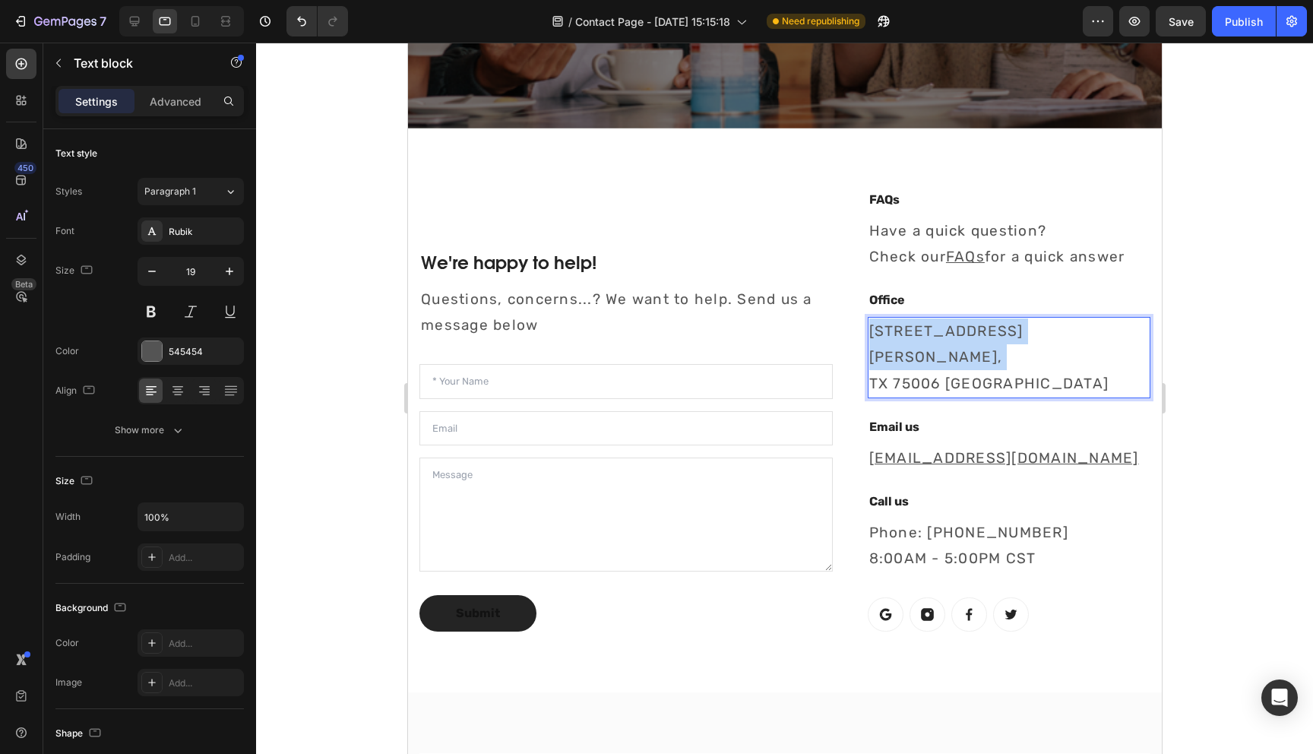
click at [904, 334] on p "[STREET_ADDRESS][PERSON_NAME]" at bounding box center [1009, 357] width 280 height 78
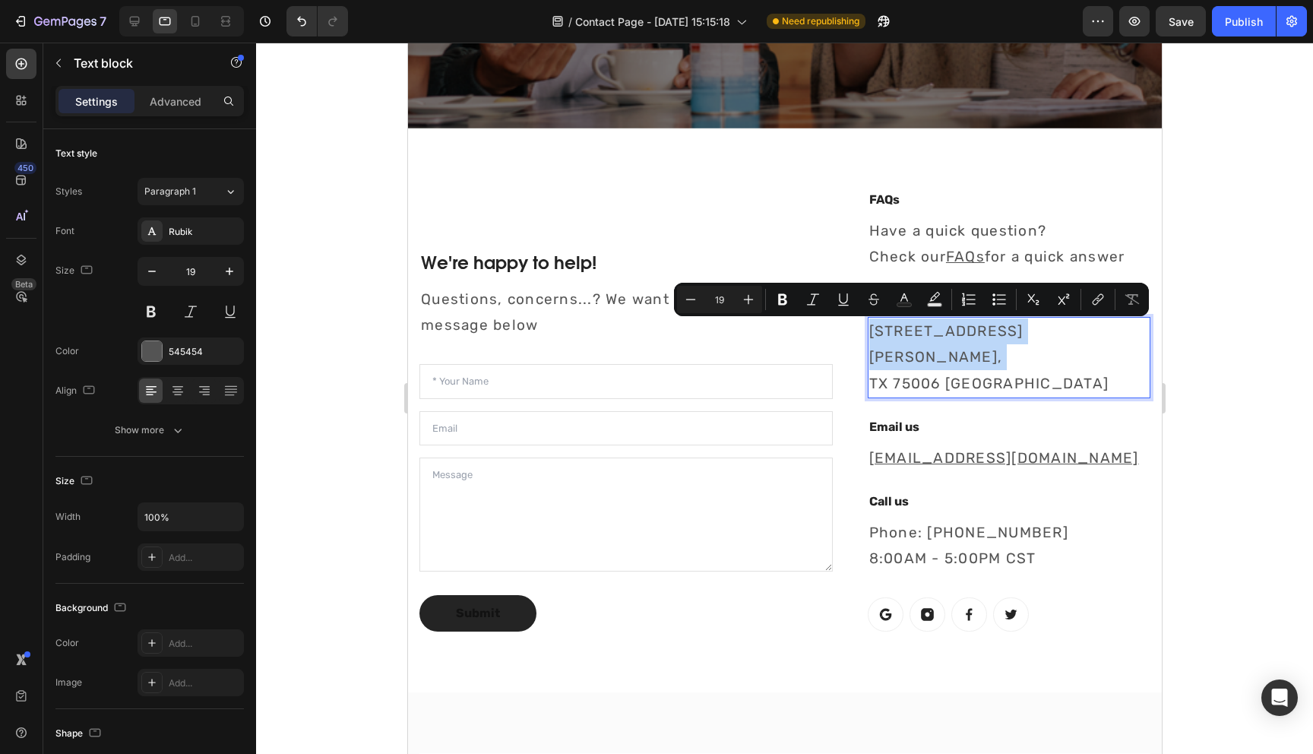
copy p "[STREET_ADDRESS][PERSON_NAME],"
click at [917, 347] on p "[STREET_ADDRESS][PERSON_NAME]" at bounding box center [1009, 357] width 280 height 78
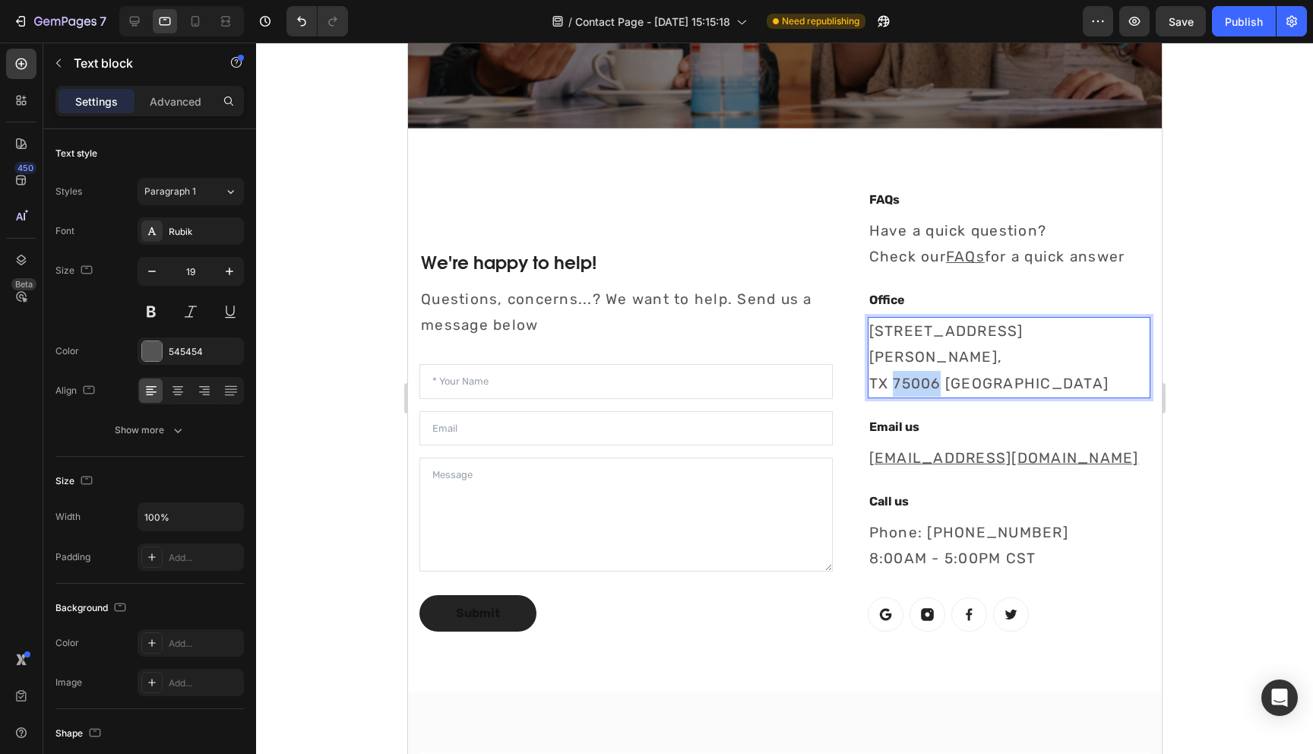
click at [917, 347] on p "[STREET_ADDRESS][PERSON_NAME]" at bounding box center [1009, 357] width 280 height 78
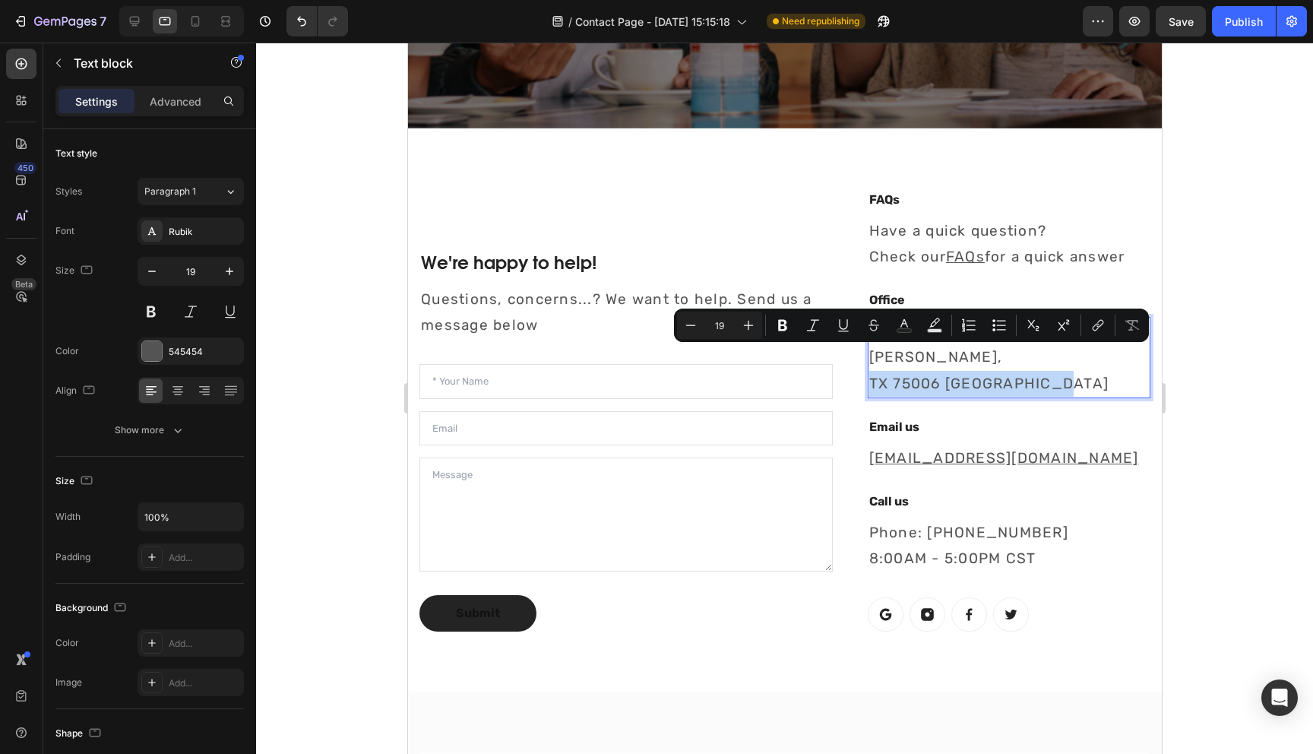
click at [1039, 351] on p "[STREET_ADDRESS][PERSON_NAME]" at bounding box center [1009, 357] width 280 height 78
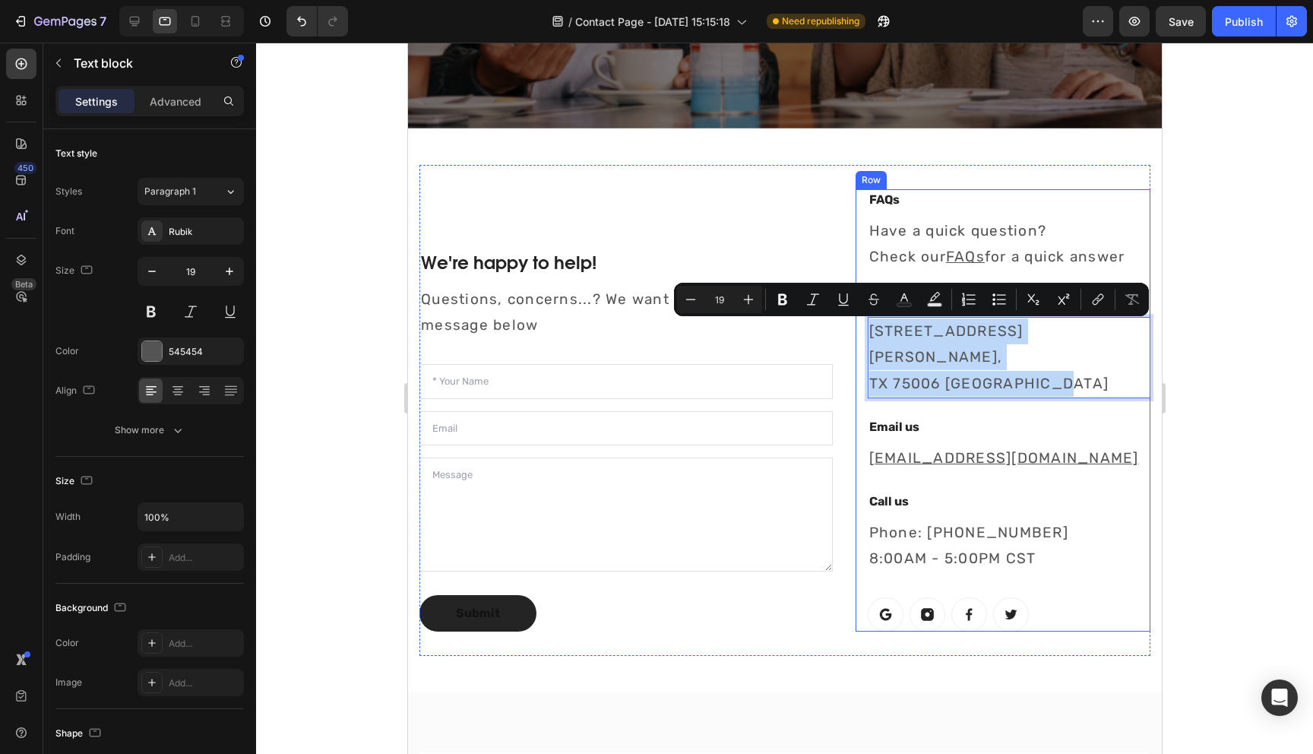
drag, startPoint x: 1060, startPoint y: 358, endPoint x: 863, endPoint y: 327, distance: 200.1
click at [863, 327] on div "FAQs Heading Have a quick question? Check our FAQs for a quick answer Text bloc…" at bounding box center [1002, 410] width 295 height 443
copy p "[STREET_ADDRESS][PERSON_NAME]"
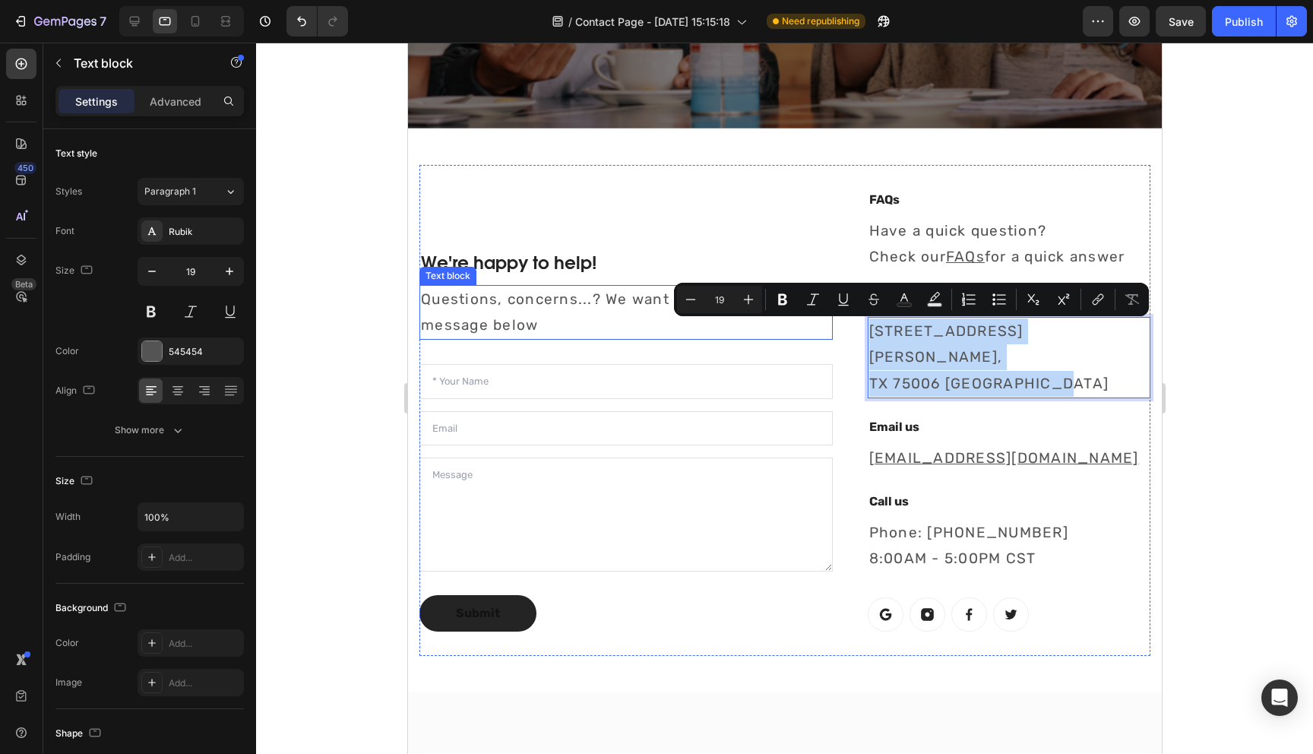
click at [518, 287] on p "Questions, concerns...? We want to help. Send us a message below" at bounding box center [625, 313] width 410 height 52
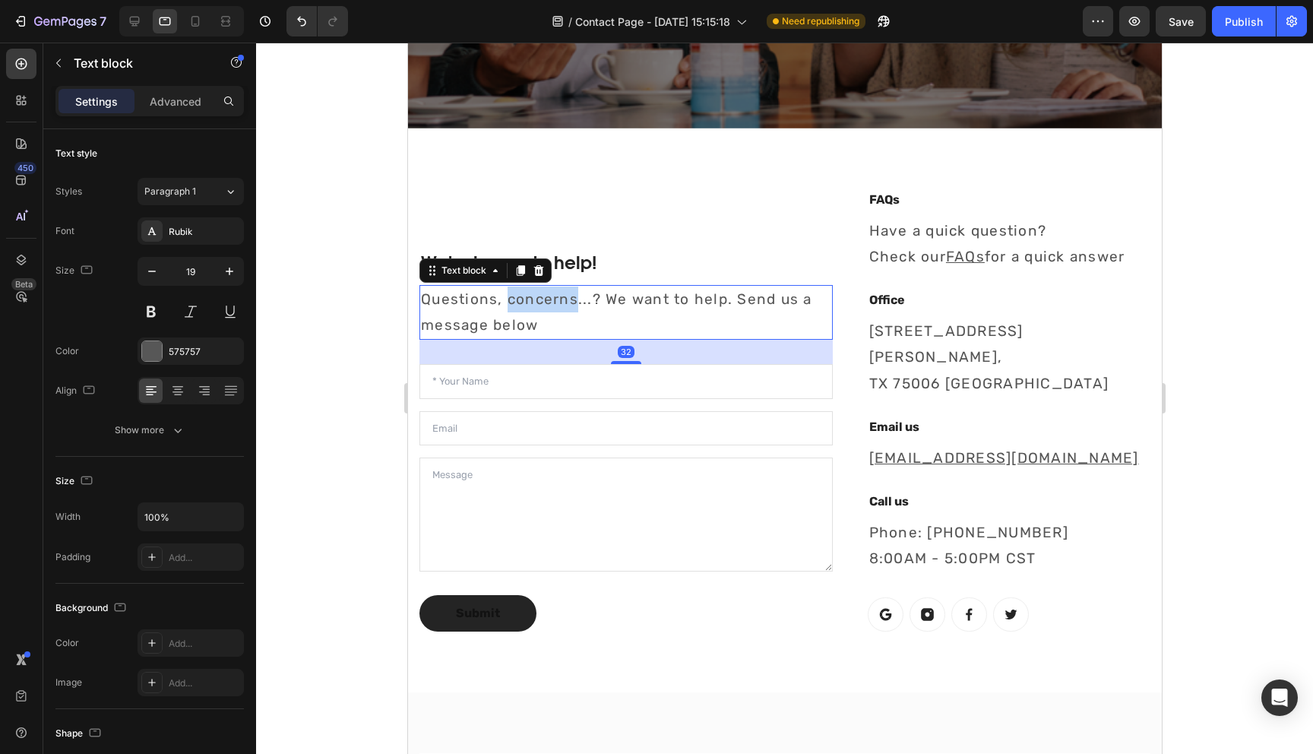
click at [518, 287] on p "Questions, concerns...? We want to help. Send us a message below" at bounding box center [625, 313] width 410 height 52
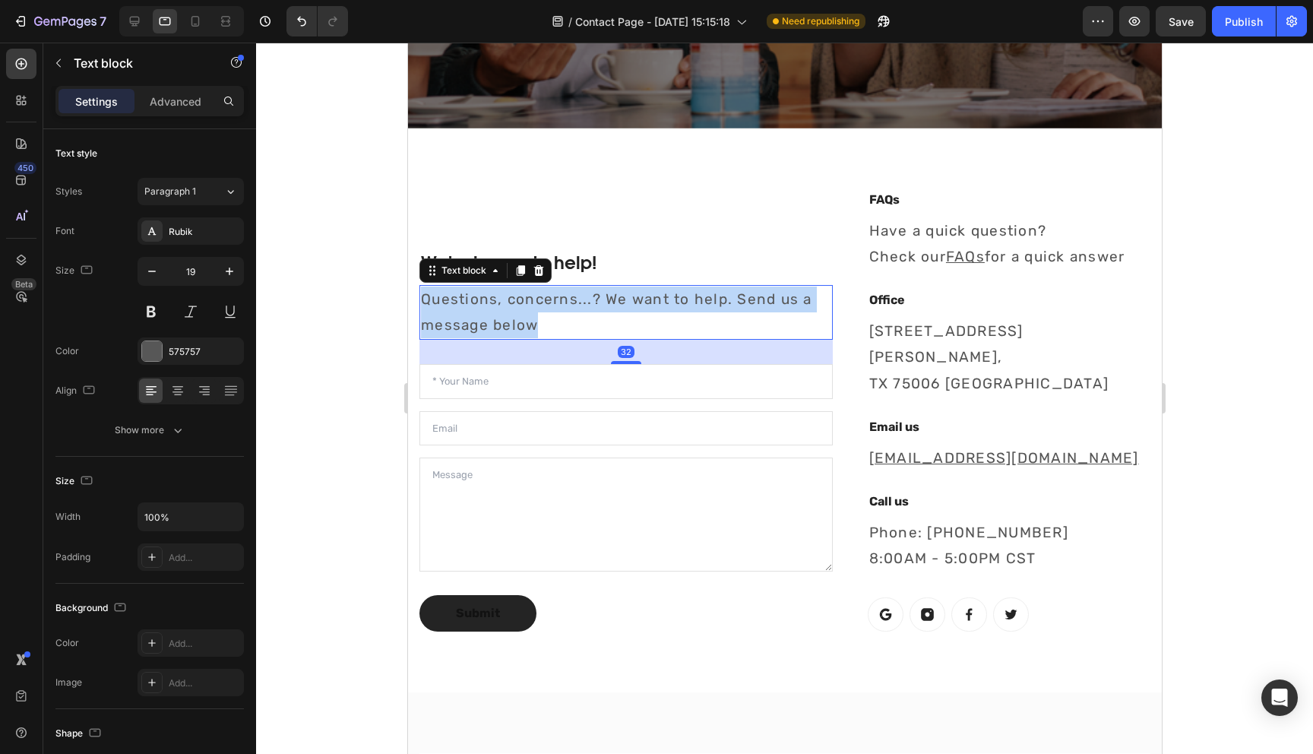
click at [518, 287] on p "Questions, concerns...? We want to help. Send us a message below" at bounding box center [625, 313] width 410 height 52
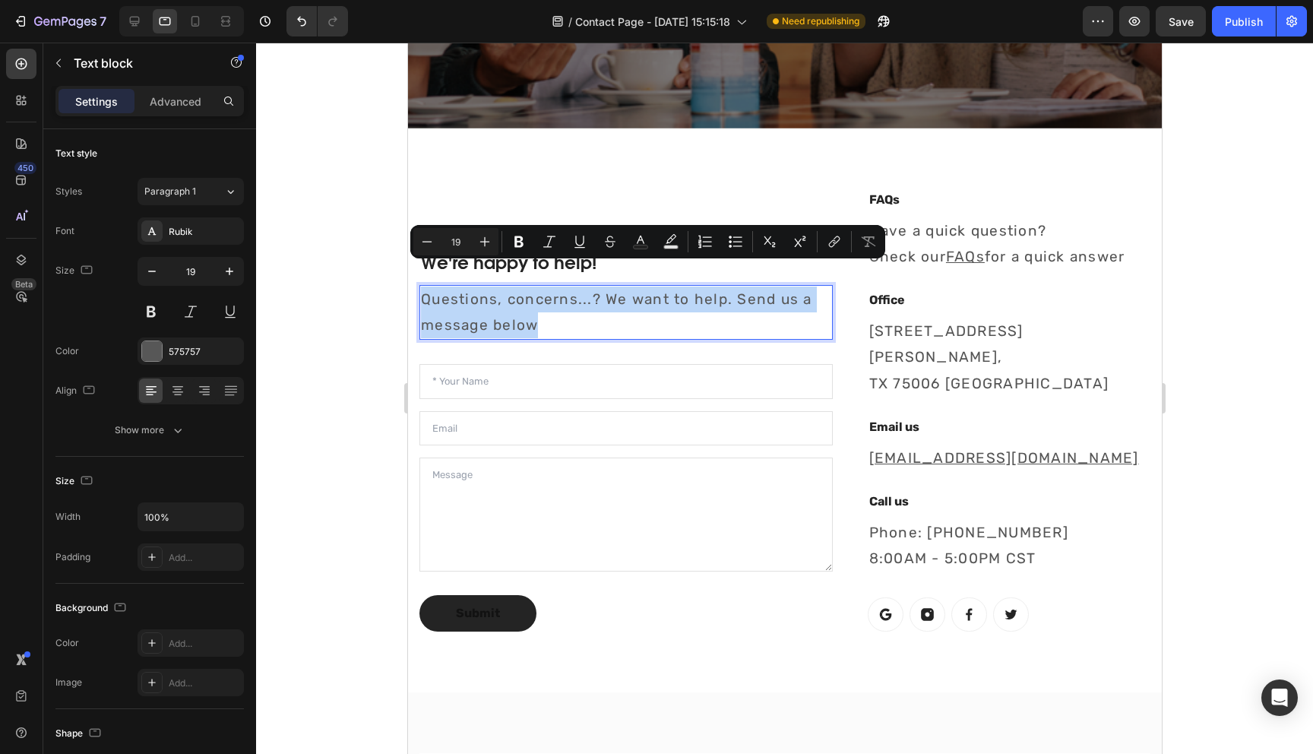
copy p "Questions, concerns...? We want to help. Send us a message below"
click at [929, 418] on p "Email us" at bounding box center [1009, 427] width 280 height 18
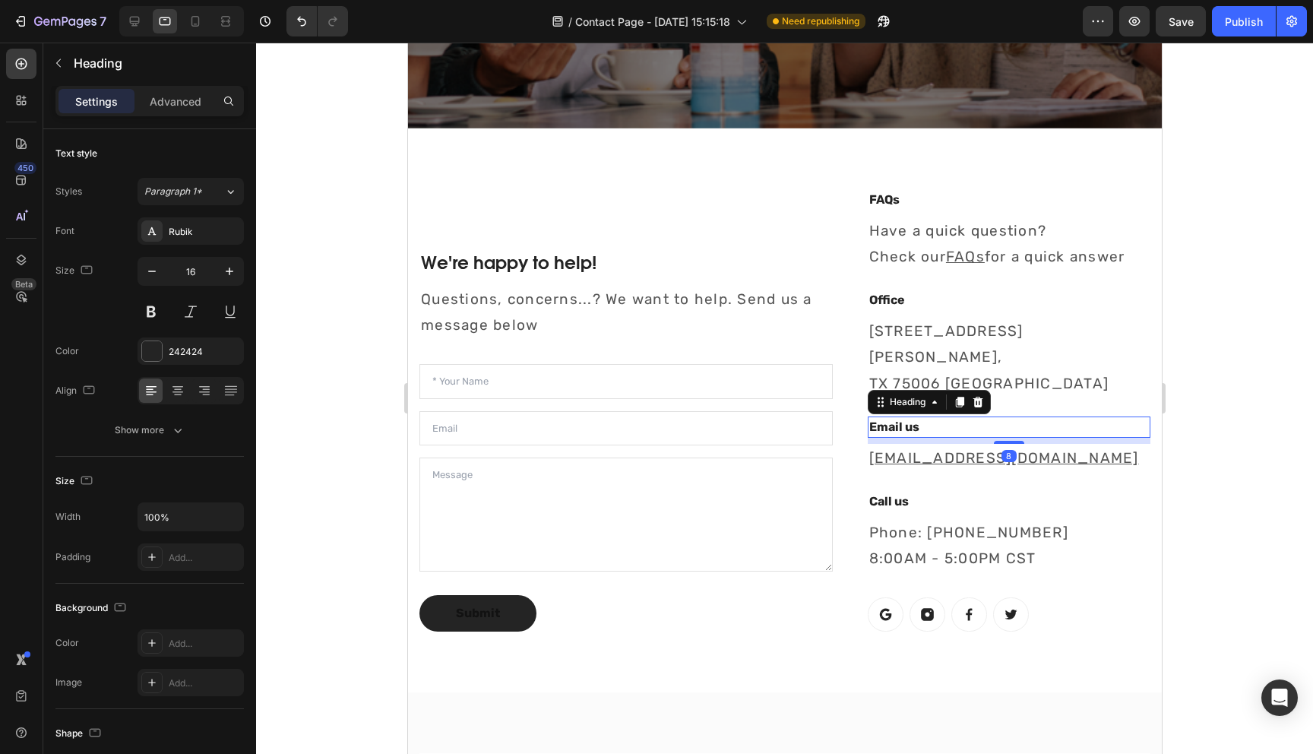
click at [929, 418] on p "Email us" at bounding box center [1009, 427] width 280 height 18
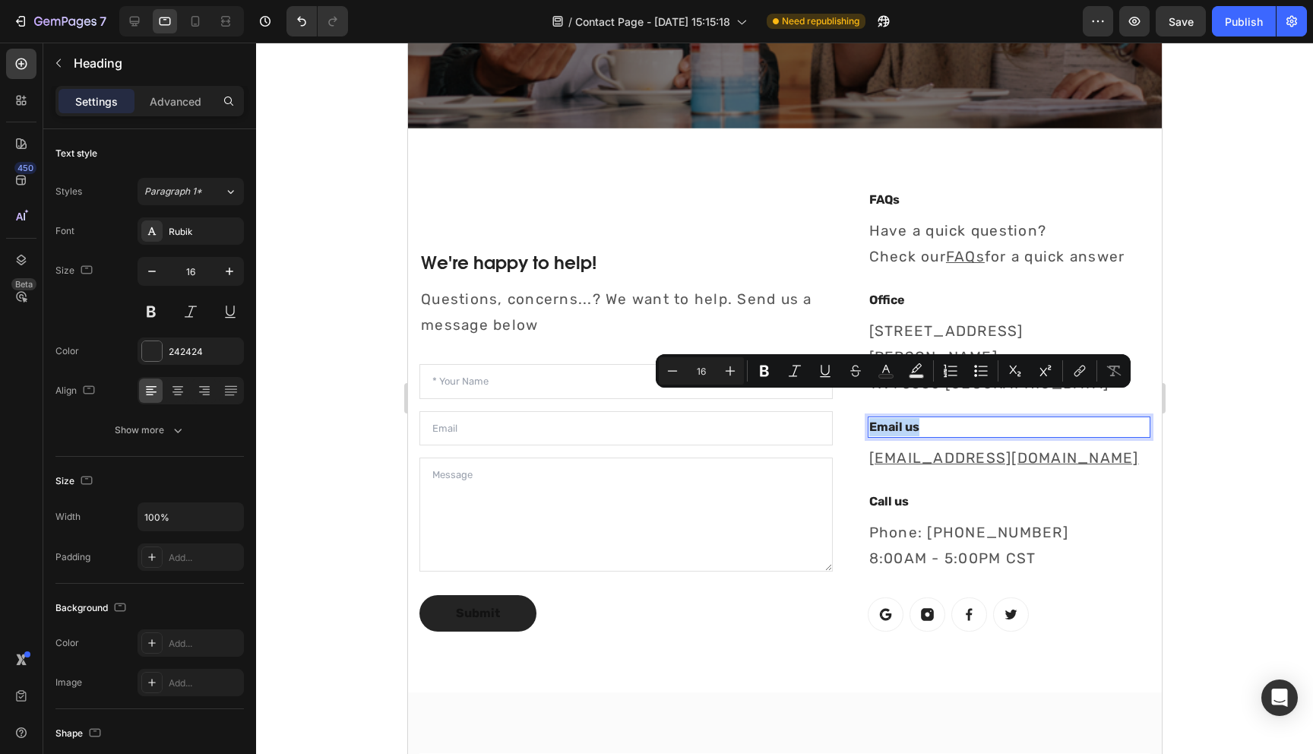
copy p "Email us"
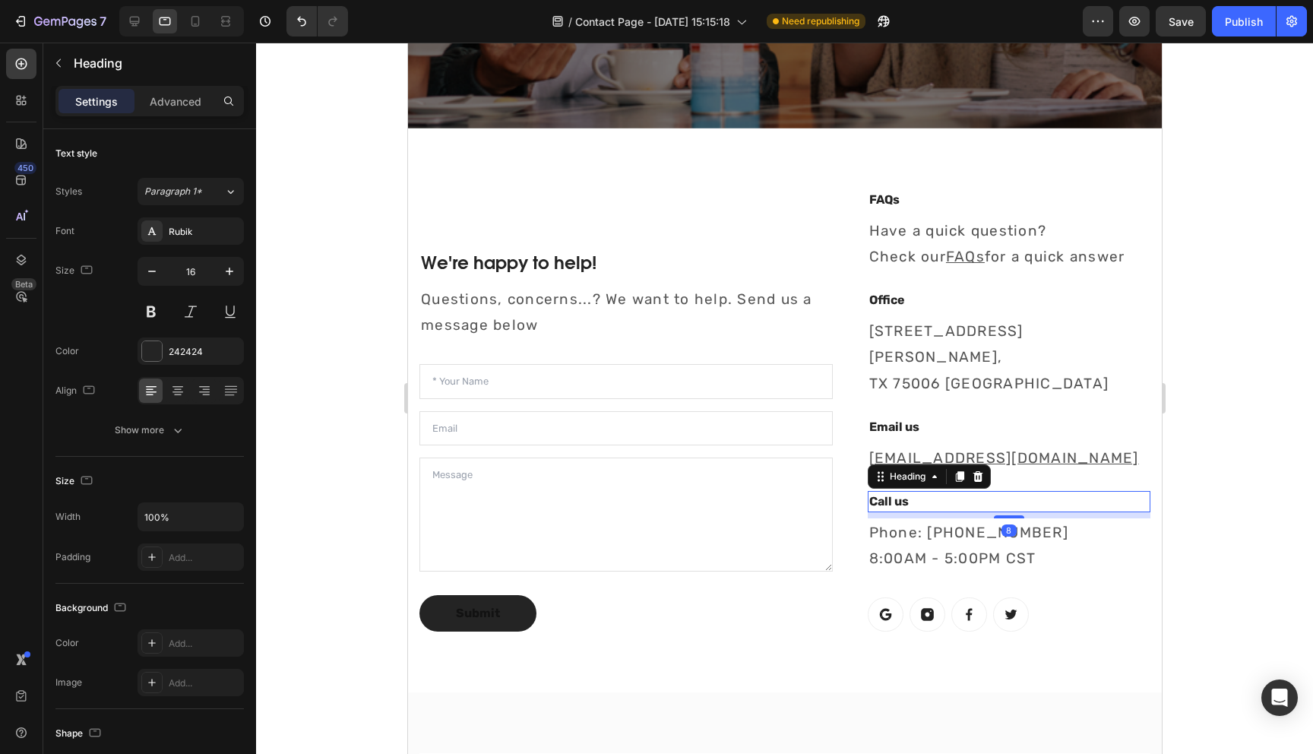
click at [886, 493] on p "Call us" at bounding box center [1009, 502] width 280 height 18
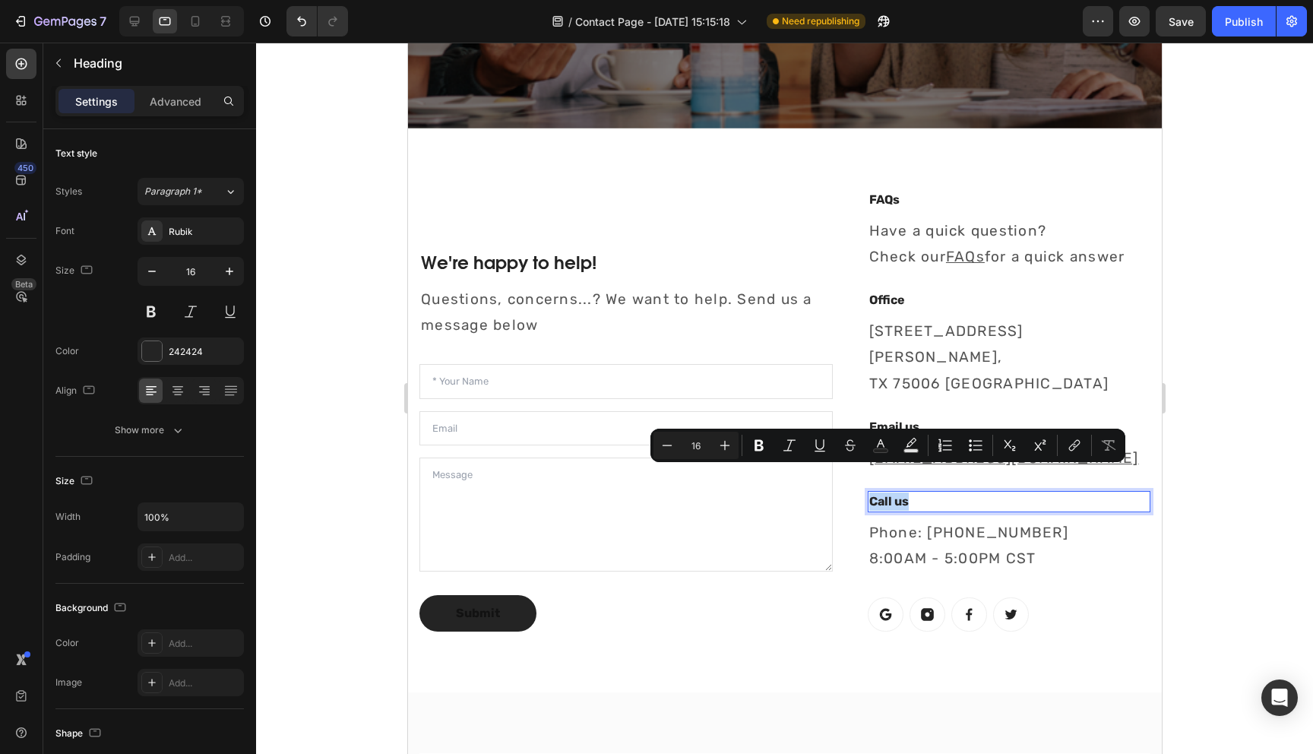
copy p "Call us"
